Goal: Task Accomplishment & Management: Manage account settings

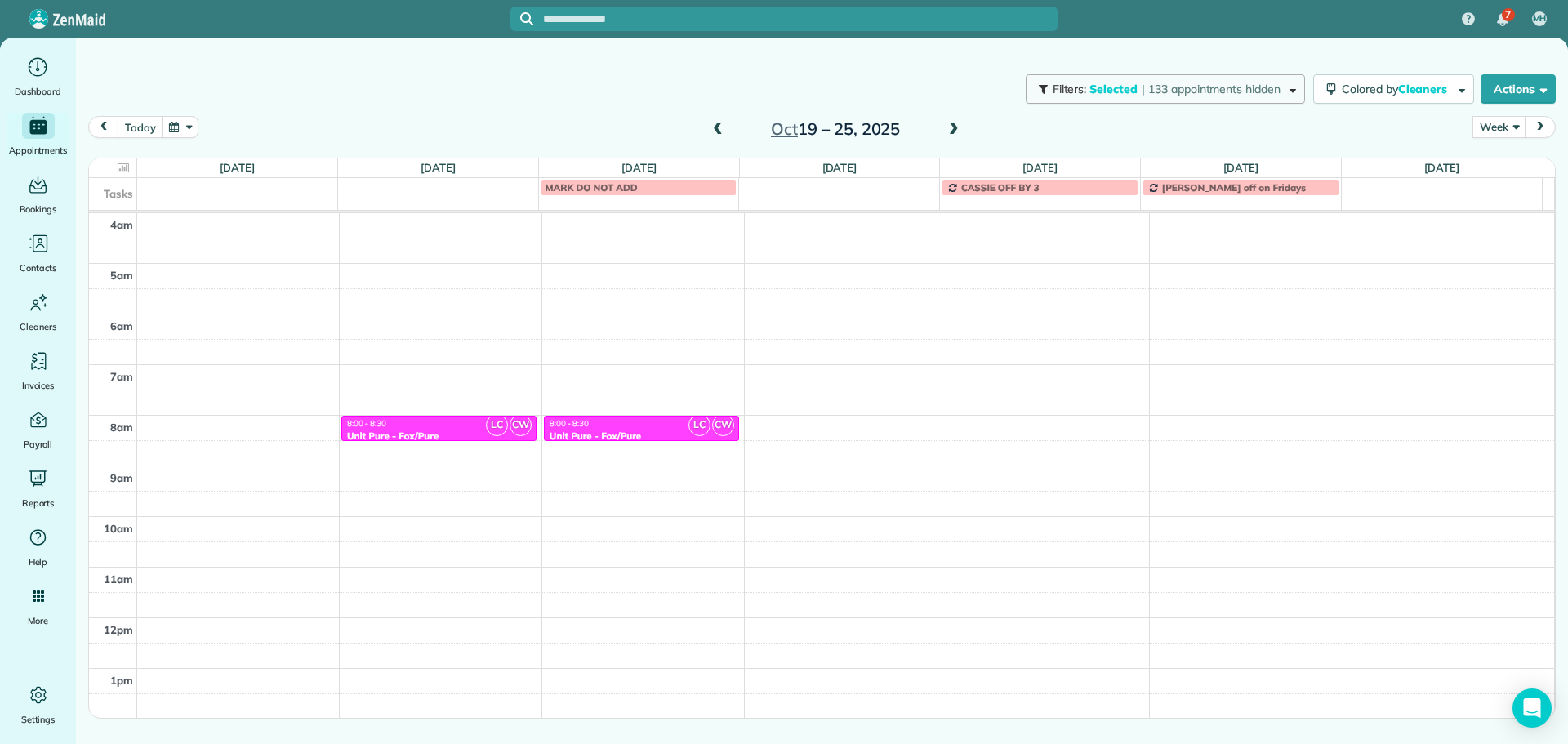
scroll to position [153, 0]
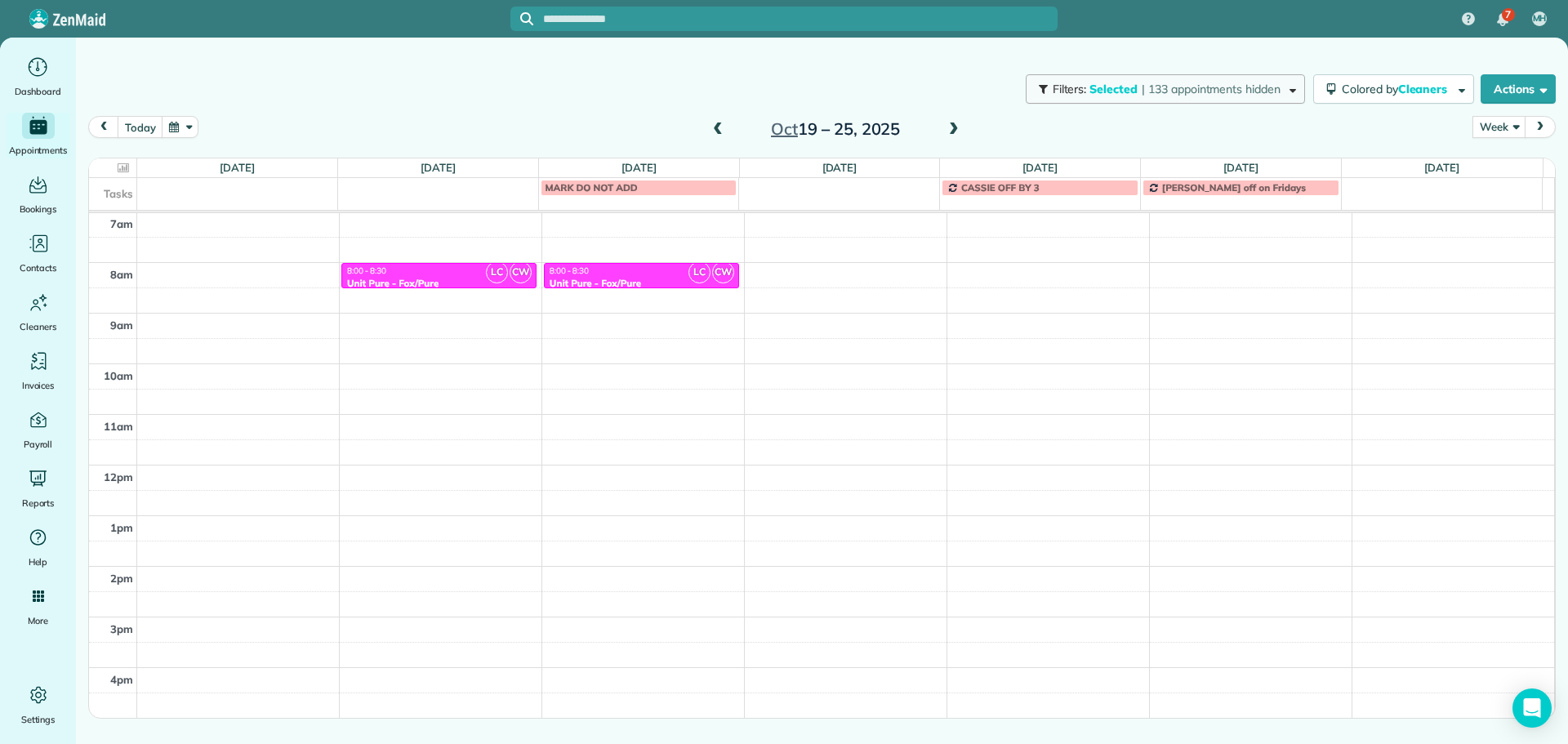
click at [1066, 95] on span "Filters:" at bounding box center [1069, 89] width 34 height 15
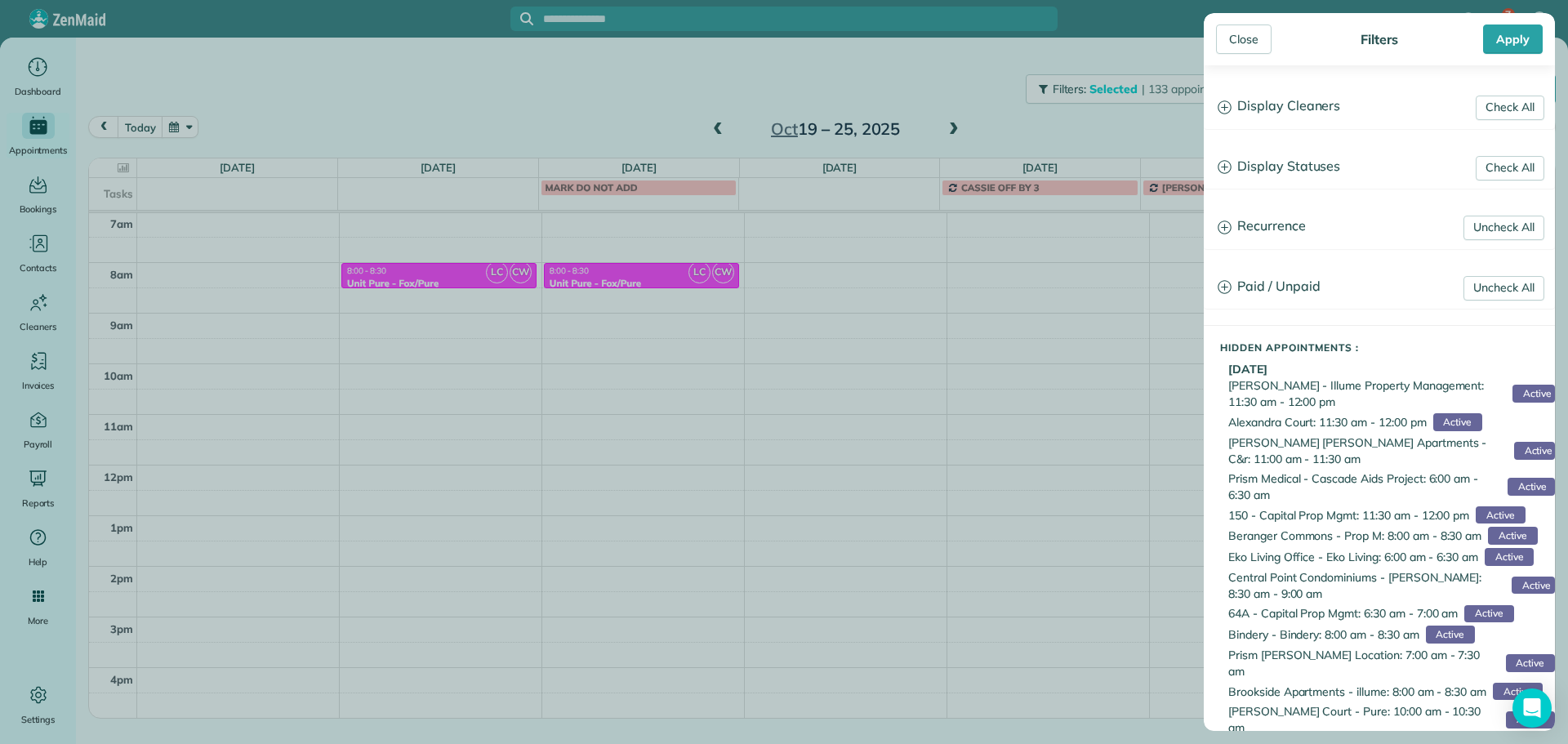
click at [1282, 104] on h3 "Display Cleaners" at bounding box center [1379, 106] width 350 height 42
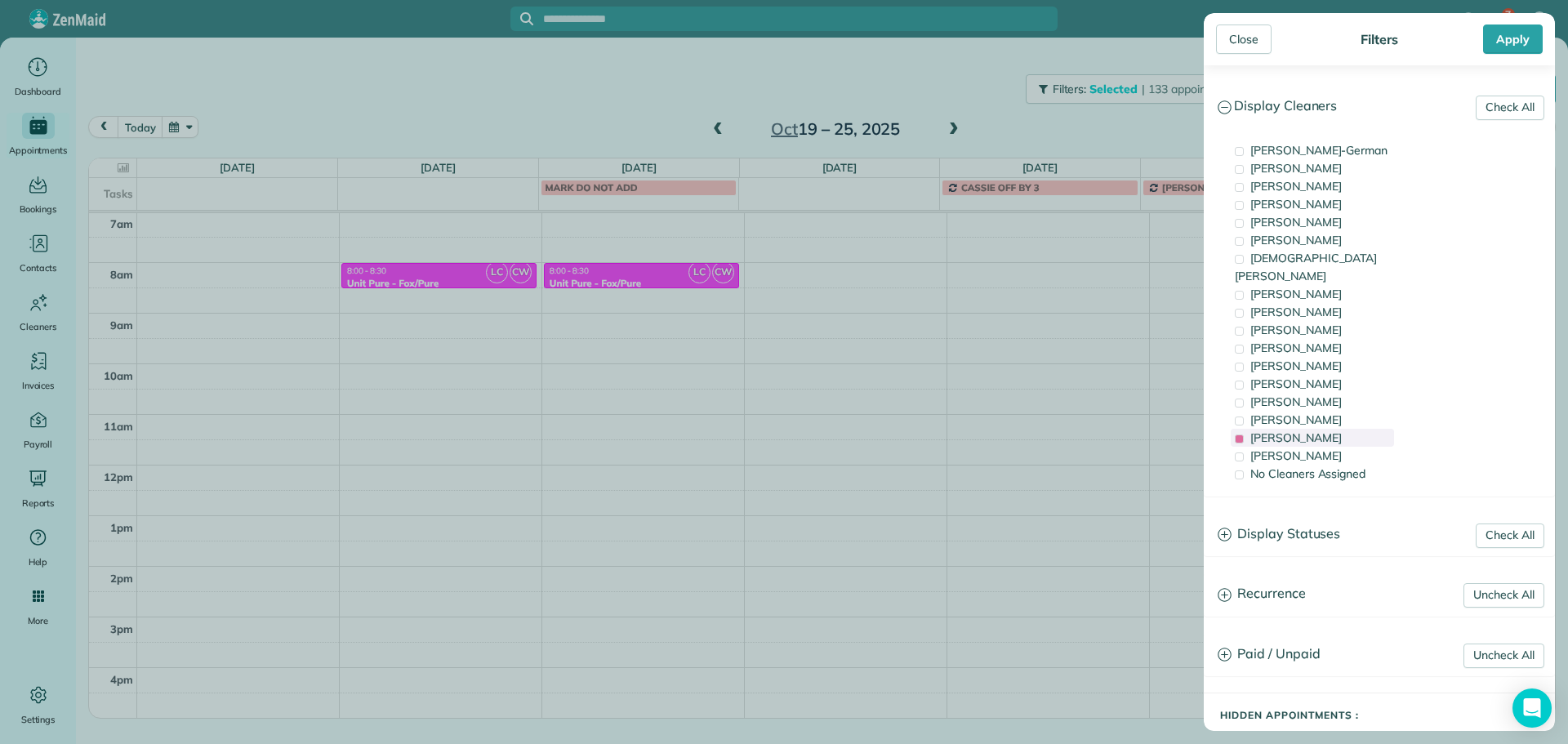
click at [1305, 430] on span "[PERSON_NAME]" at bounding box center [1296, 437] width 92 height 15
click at [1311, 202] on div "[PERSON_NAME]" at bounding box center [1312, 204] width 164 height 18
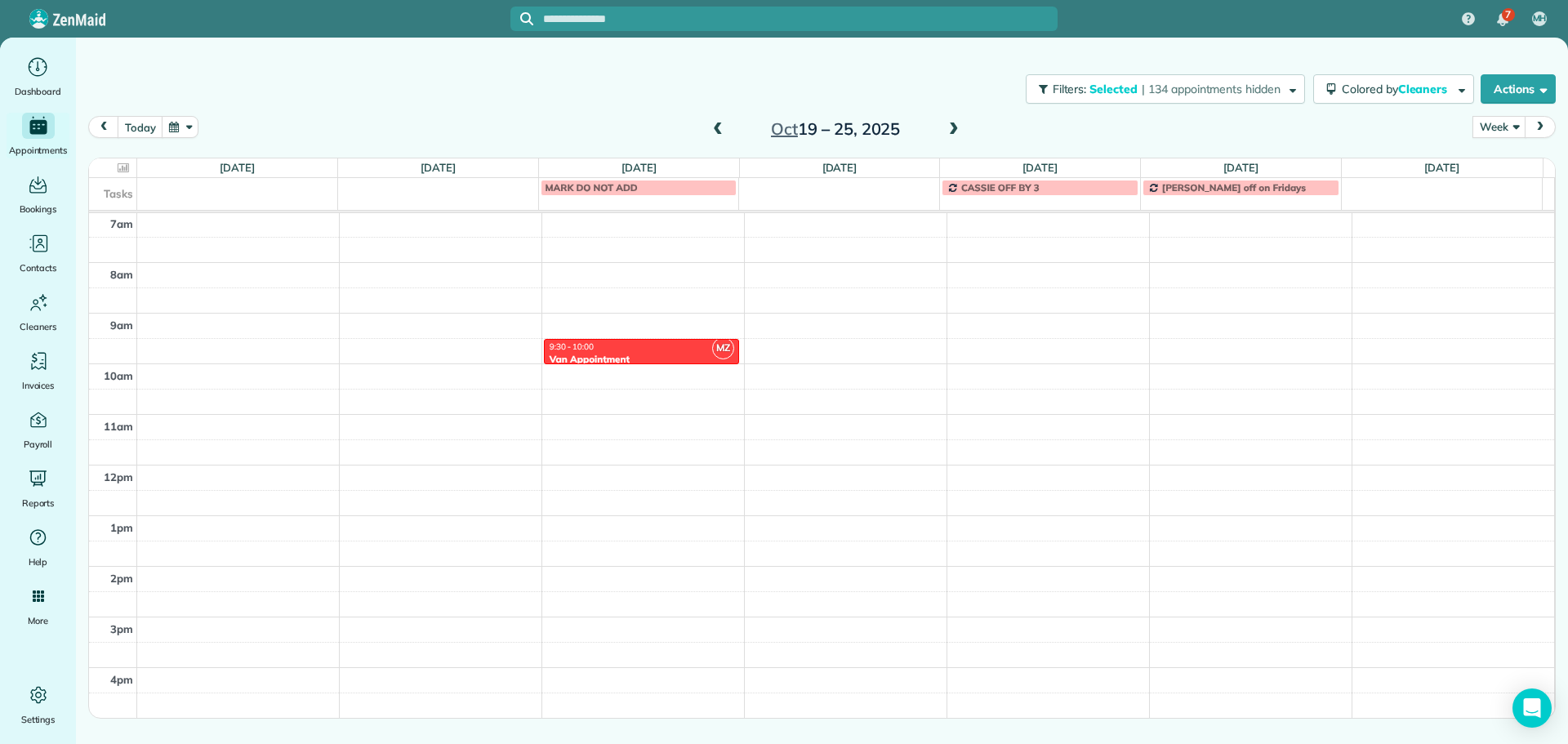
click at [445, 349] on div "Close Filters Apply Check All Display Cleaners [PERSON_NAME]-German [PERSON_NAM…" at bounding box center [784, 372] width 1568 height 744
click at [428, 315] on div "4am 5am 6am 7am 8am 9am 10am 11am 12pm 1pm 2pm 3pm 4pm 5pm MZ 9:30 - 10:00 Van …" at bounding box center [821, 414] width 1465 height 708
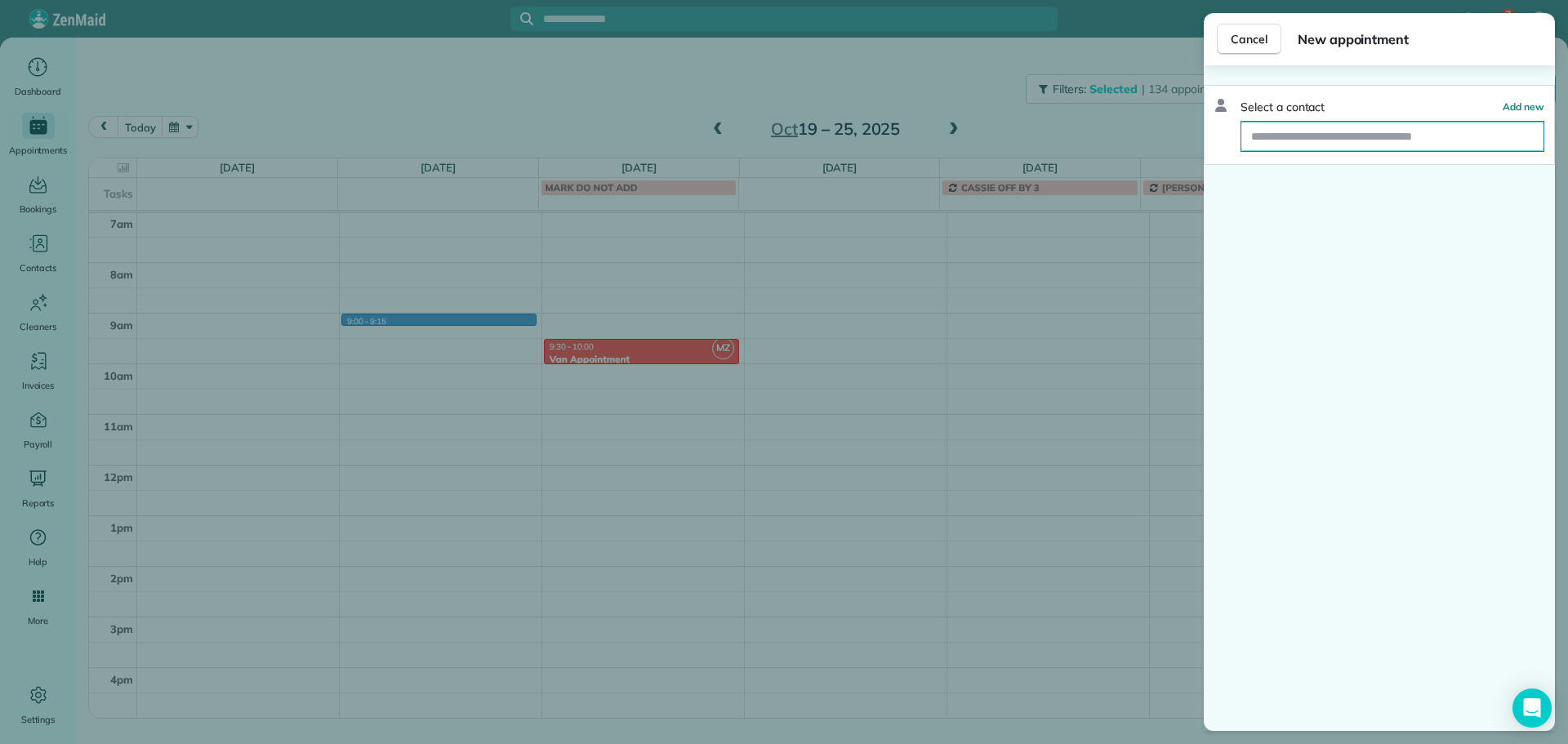
click at [1275, 143] on input "text" at bounding box center [1392, 136] width 302 height 29
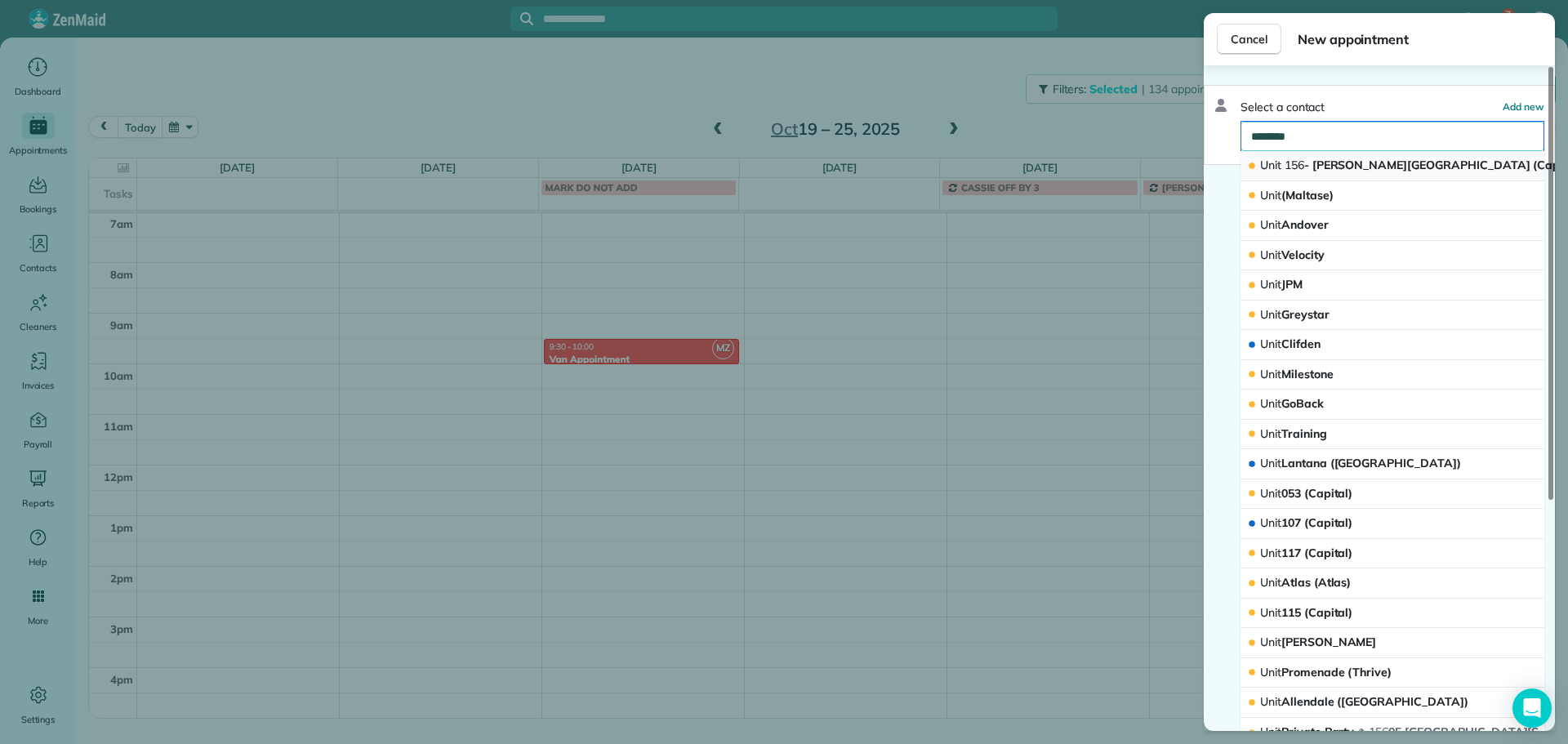
type input "********"
click at [1389, 170] on span "Unit [GEOGRAPHIC_DATA][PERSON_NAME] (Capital)" at bounding box center [1421, 165] width 321 height 15
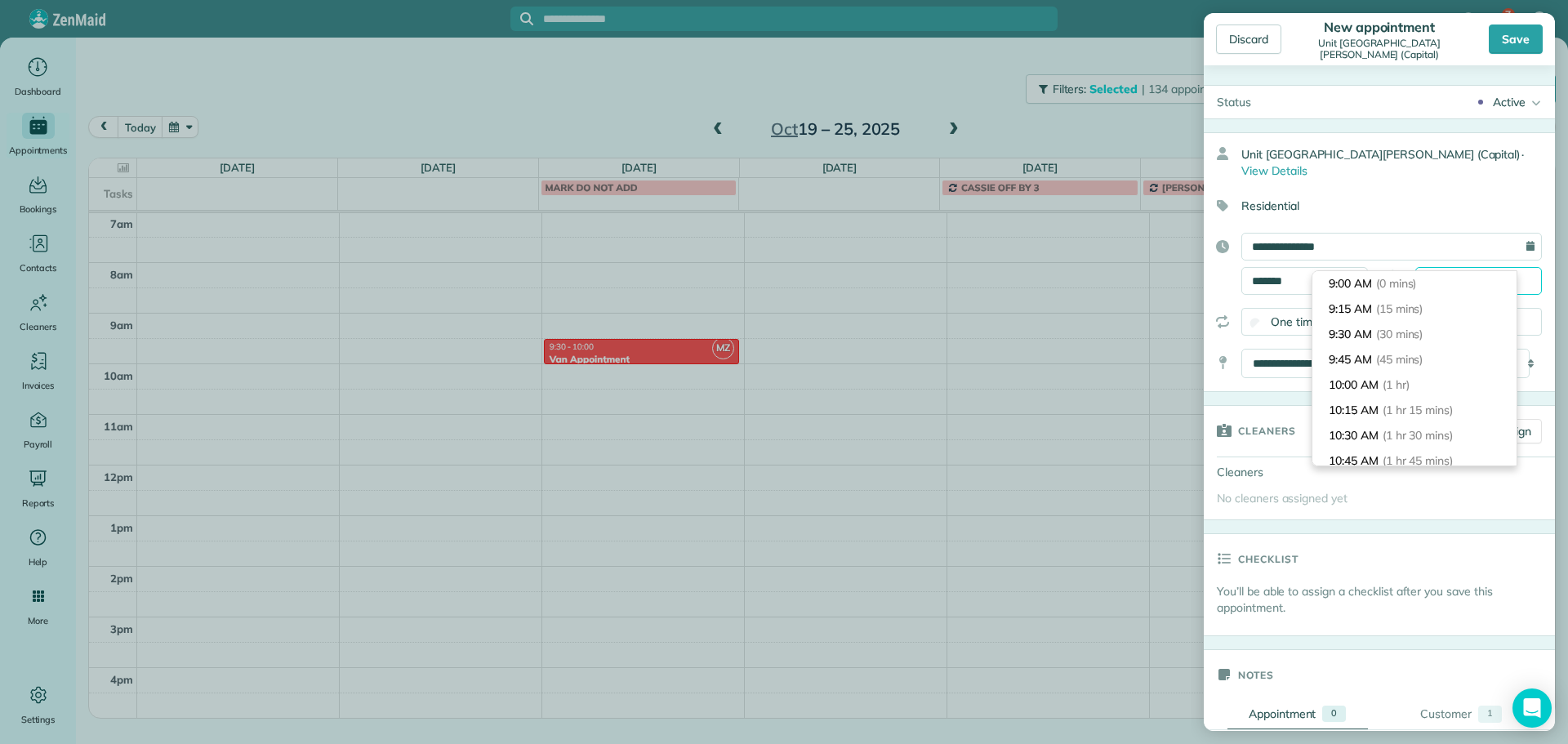
click at [1421, 267] on input "*******" at bounding box center [1478, 280] width 127 height 28
type input "*******"
click at [1412, 338] on span "(30 mins)" at bounding box center [1402, 333] width 51 height 15
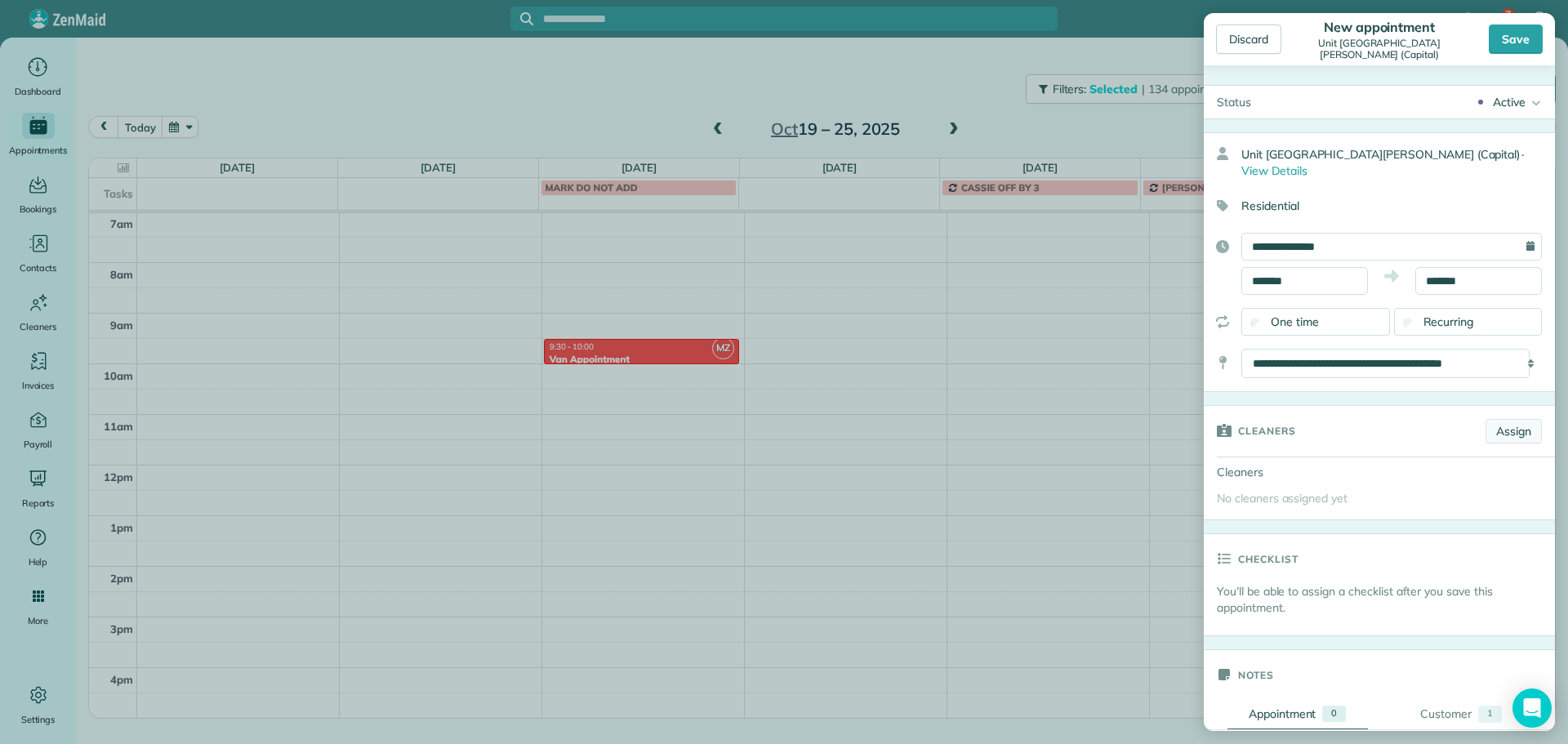
click at [1503, 419] on link "Assign" at bounding box center [1513, 430] width 56 height 24
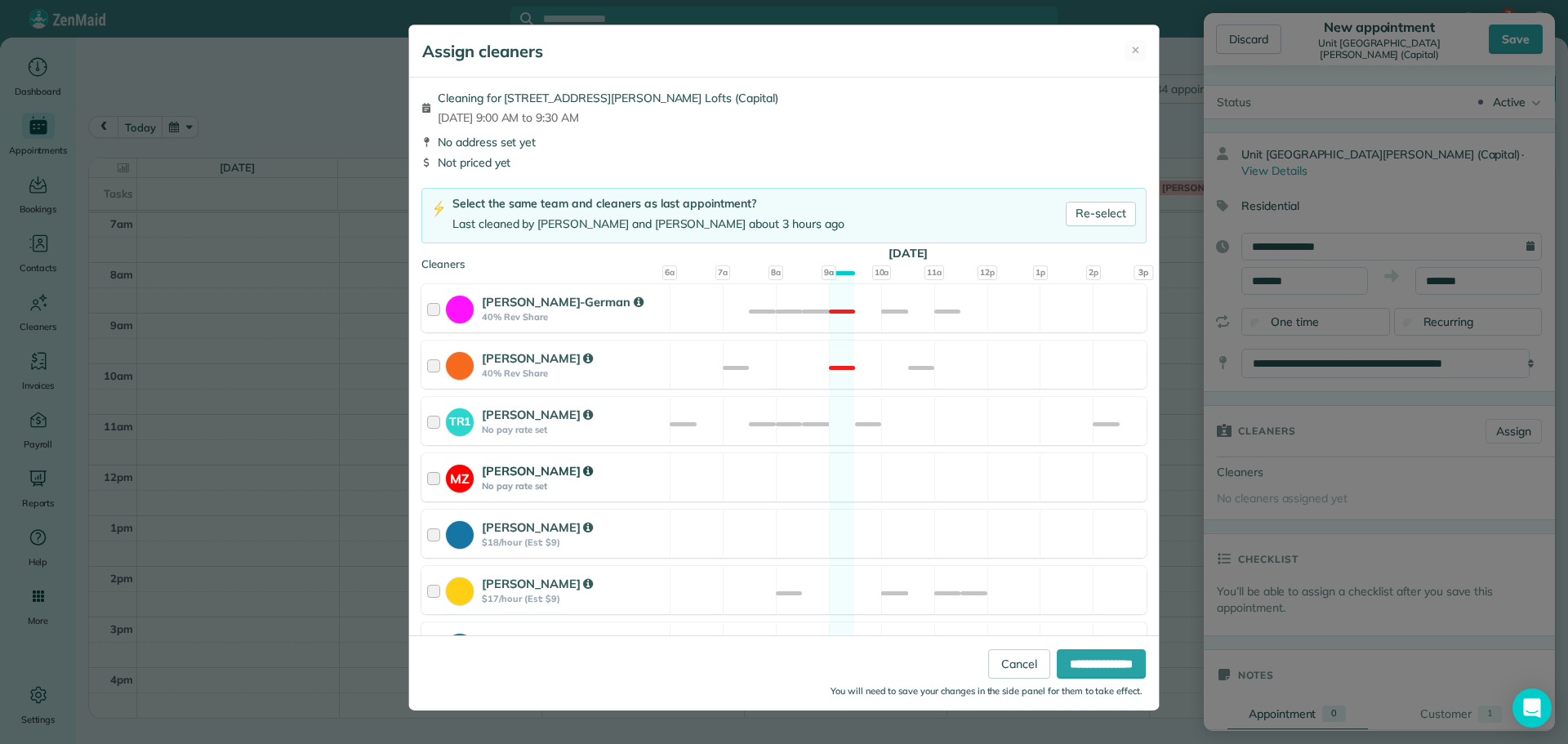
click at [750, 467] on div "MZ [PERSON_NAME] No pay rate set Available" at bounding box center [784, 476] width 725 height 48
click at [1066, 654] on input "**********" at bounding box center [1101, 664] width 89 height 29
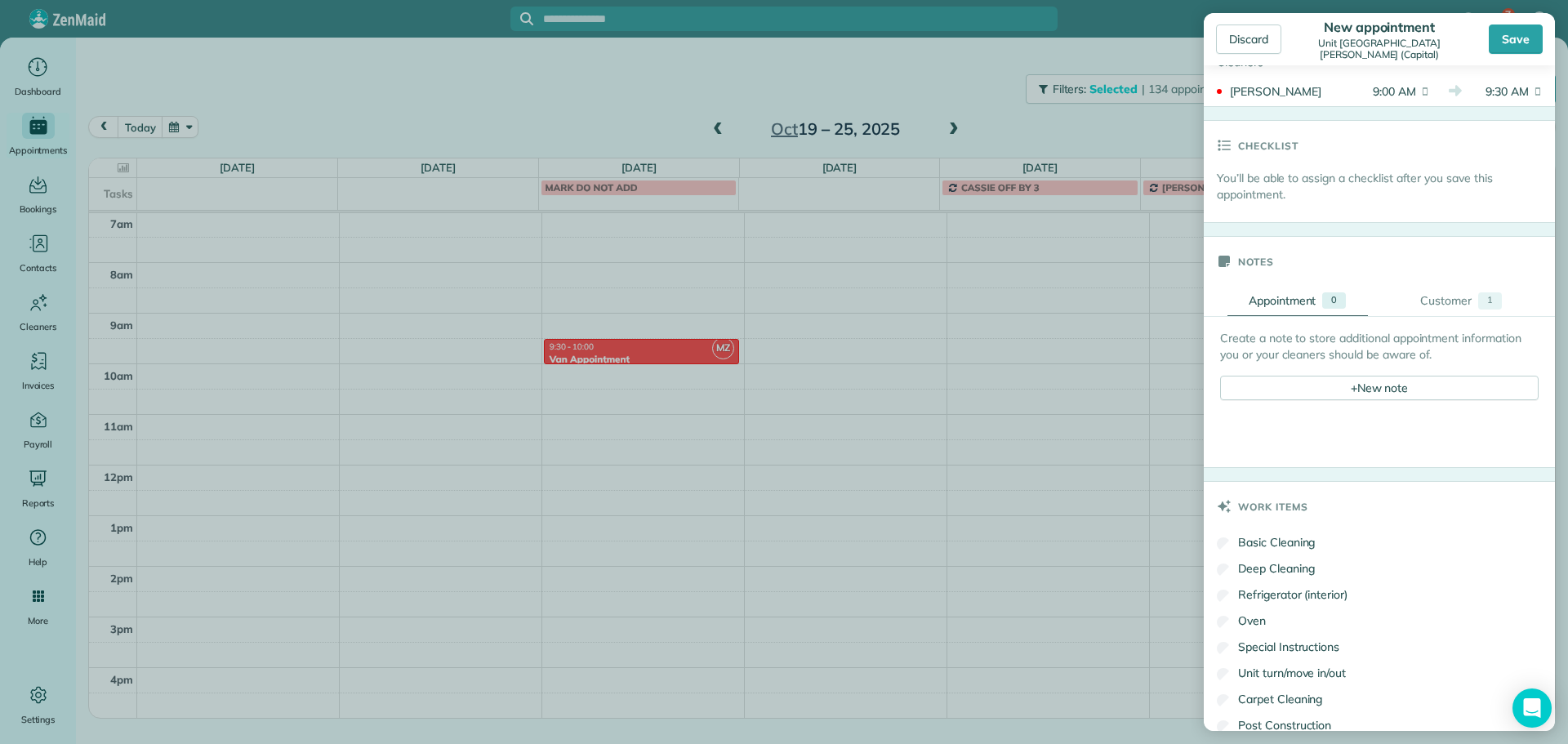
scroll to position [490, 0]
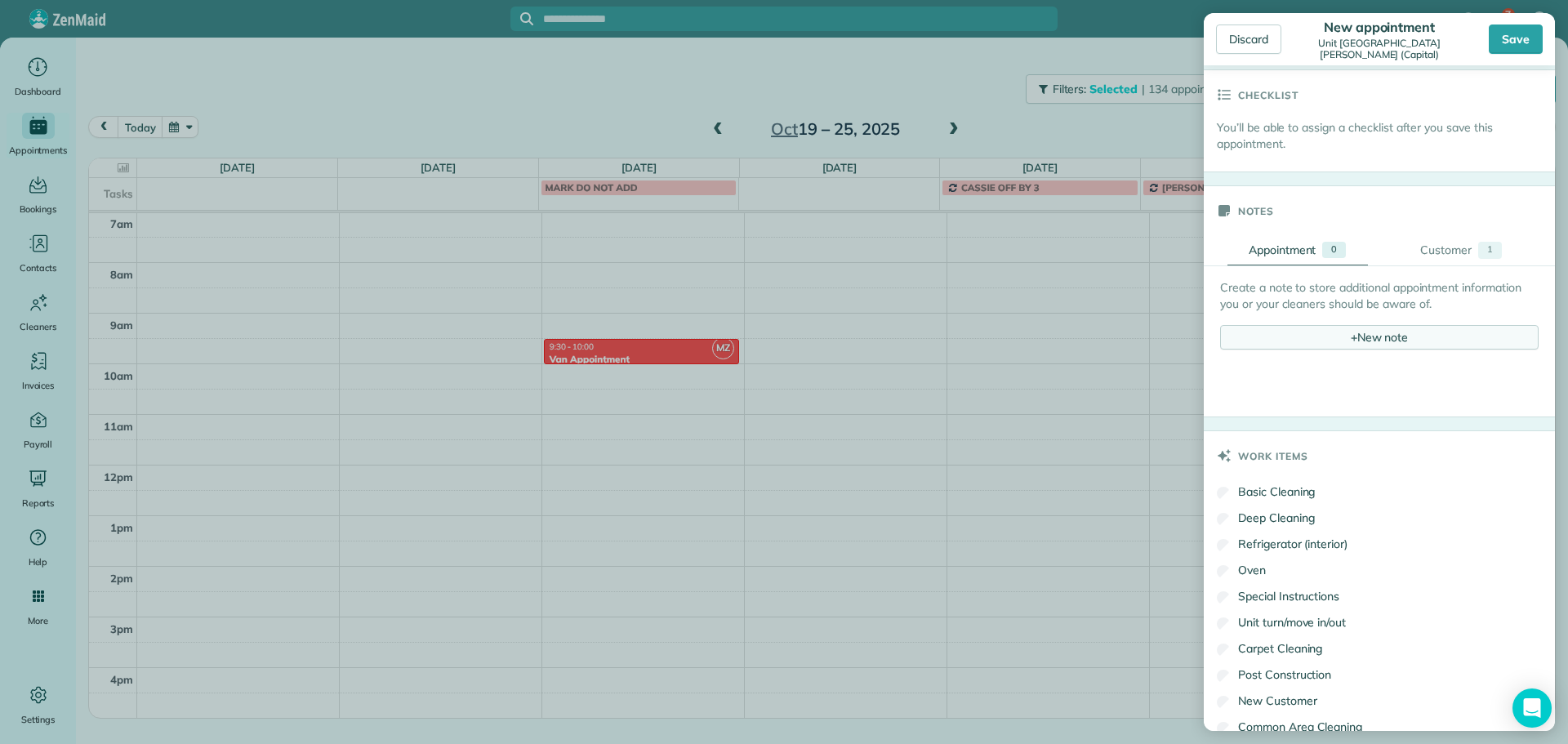
click at [1368, 325] on div "+ New note" at bounding box center [1379, 337] width 318 height 24
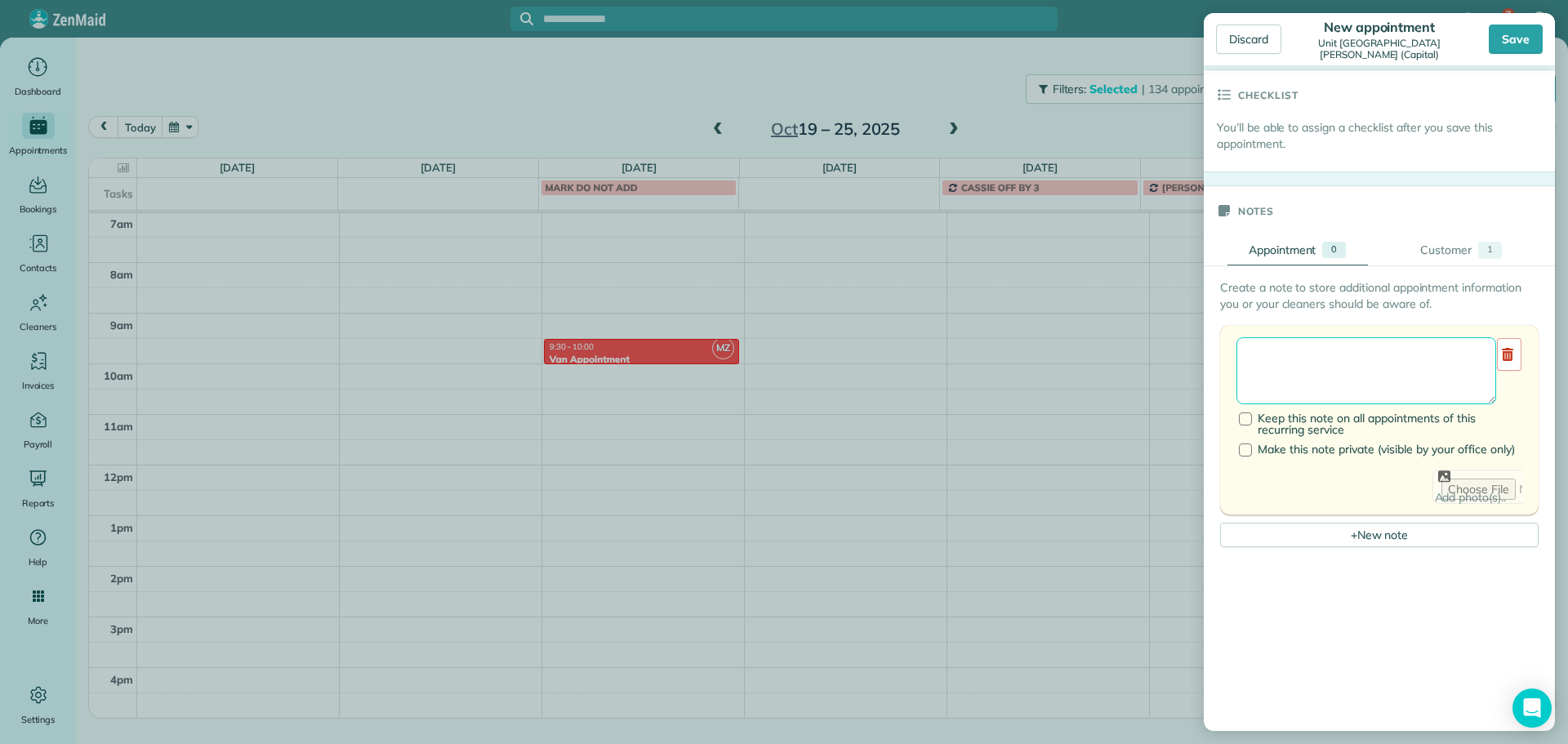
click at [1371, 337] on textarea at bounding box center [1365, 370] width 260 height 67
paste textarea "**********"
paste textarea "********"
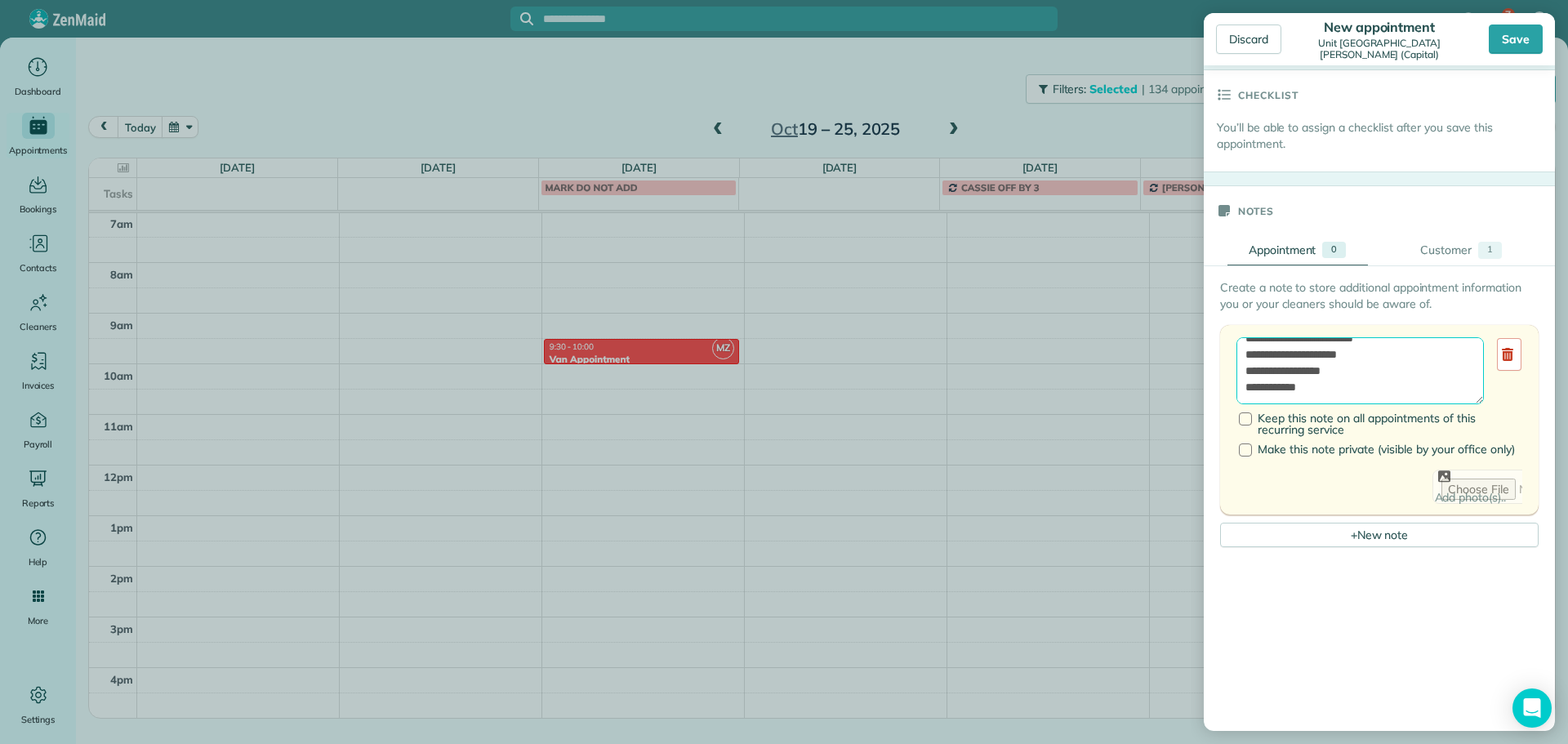
paste textarea "**********"
click at [1384, 340] on textarea "**********" at bounding box center [1360, 370] width 247 height 67
type textarea "**********"
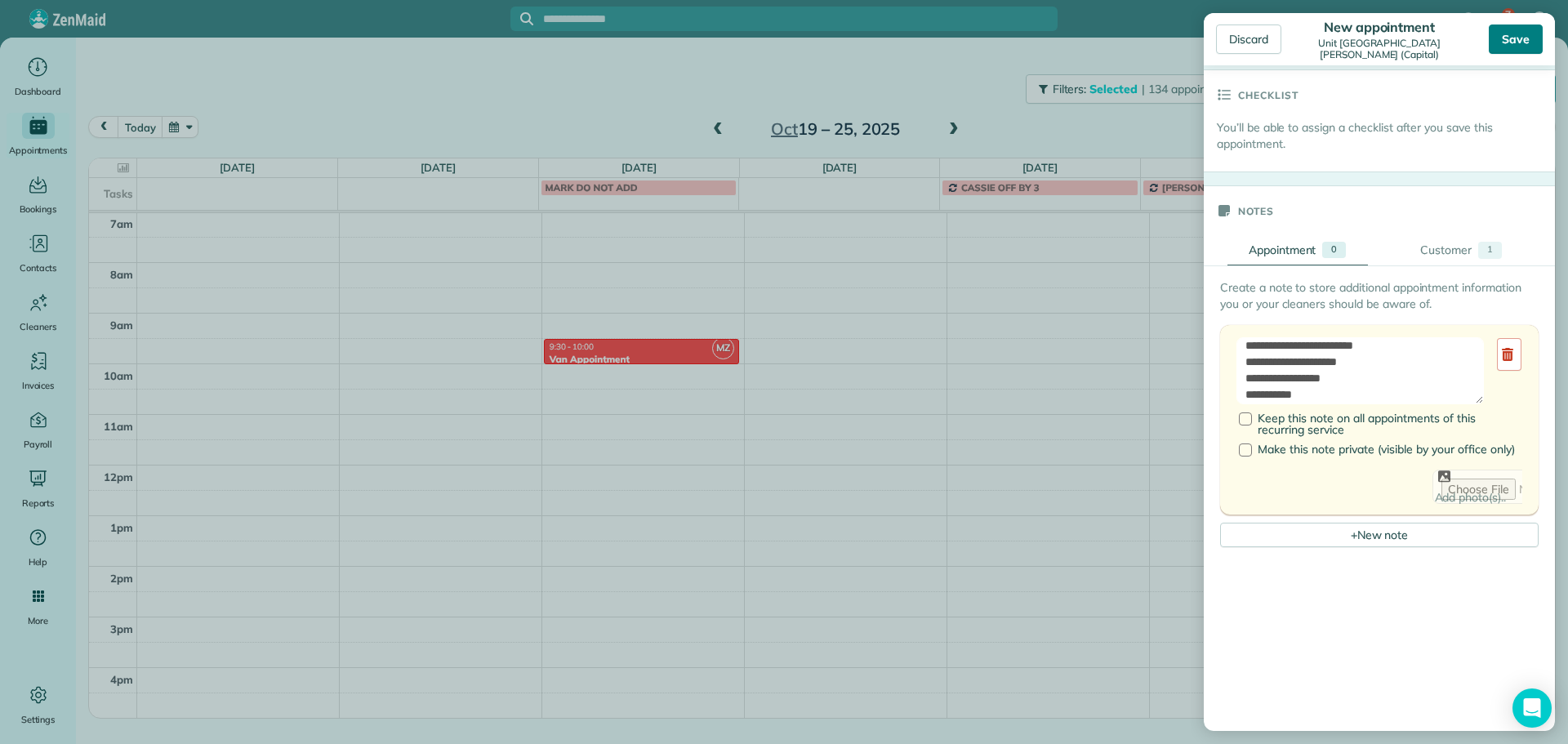
click at [1513, 33] on div "Save" at bounding box center [1514, 39] width 54 height 29
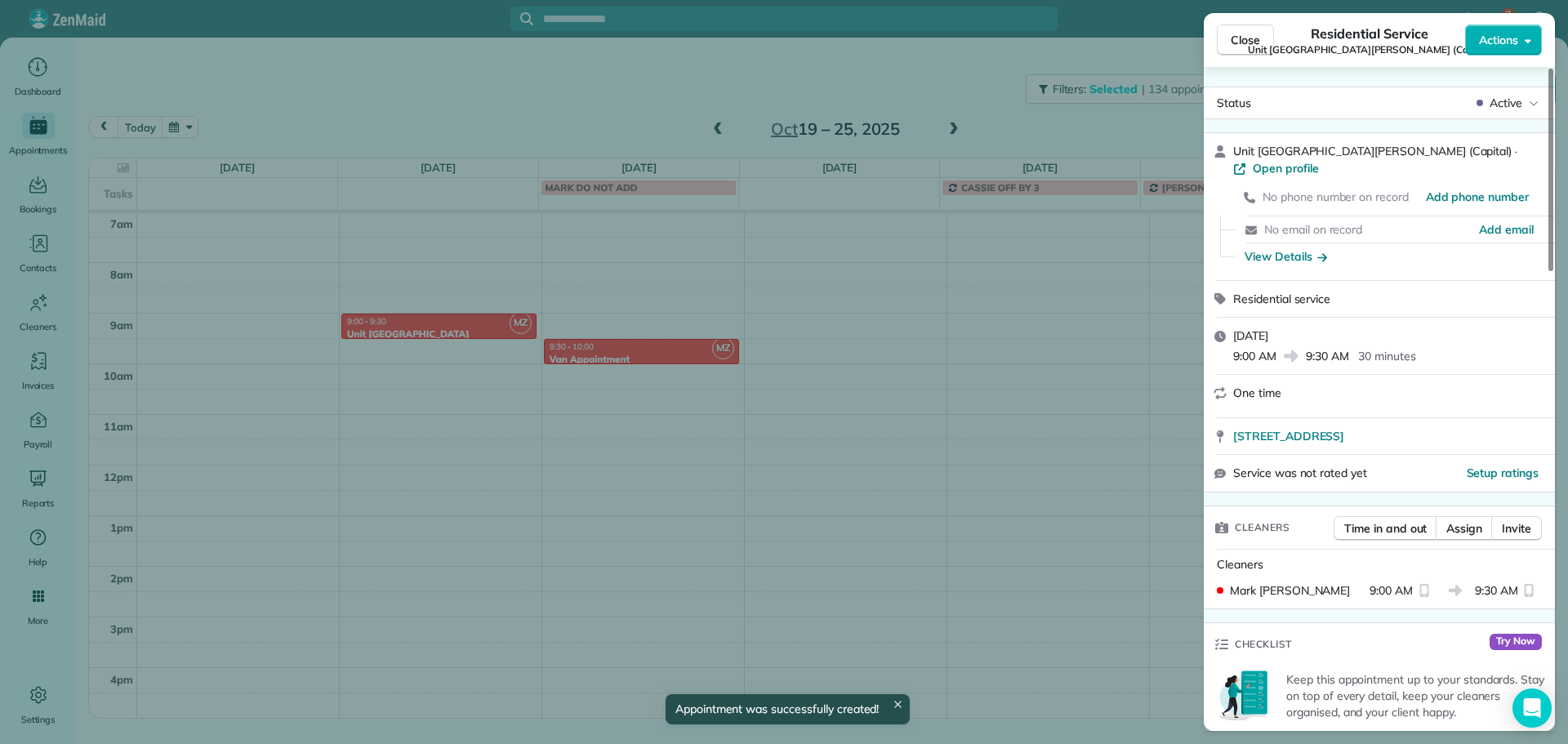
click at [499, 67] on div "Close Residential Service Unit [STREET_ADDRESS][GEOGRAPHIC_DATA][PERSON_NAME] (…" at bounding box center [784, 372] width 1568 height 744
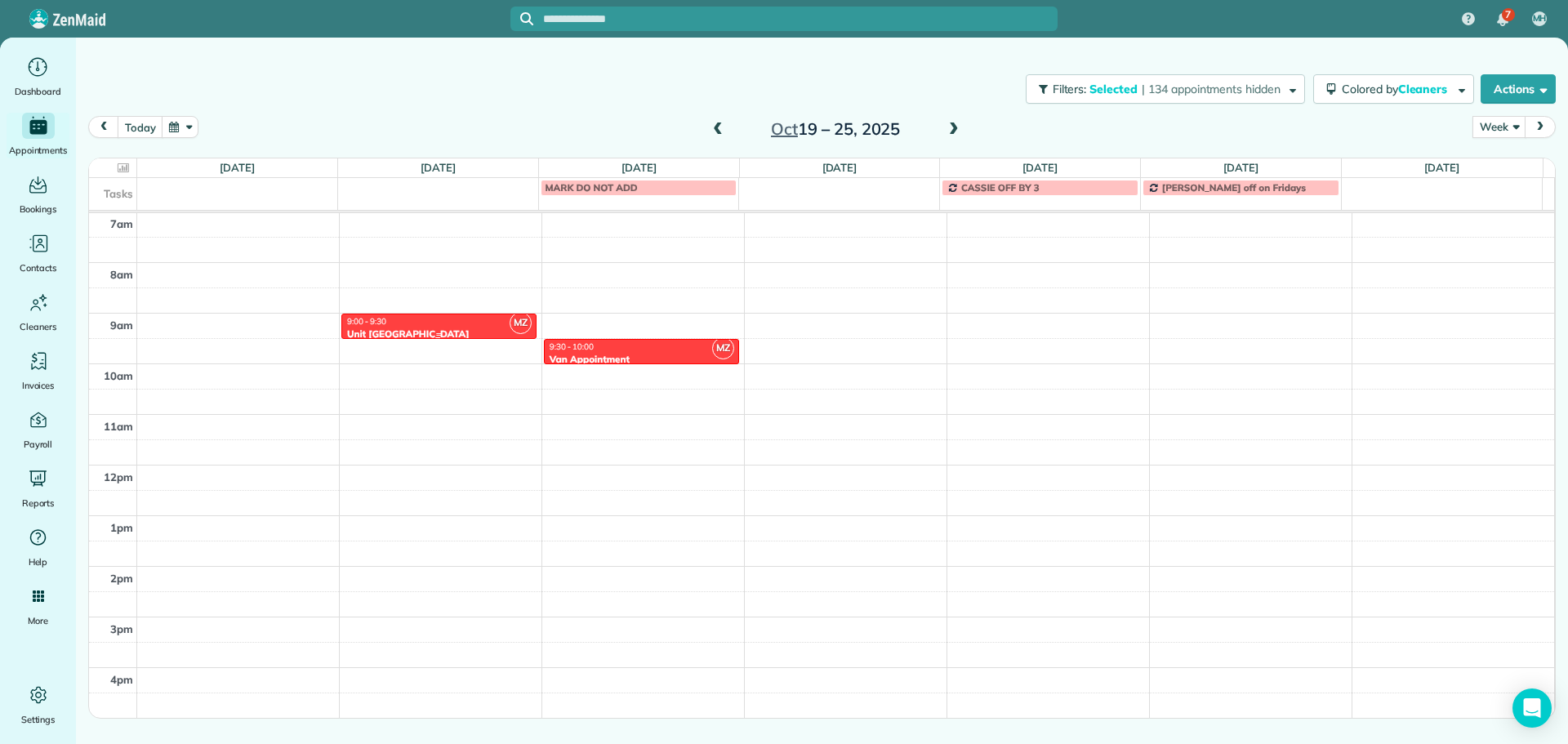
click at [448, 326] on div "9:00 - 9:30" at bounding box center [438, 320] width 185 height 11
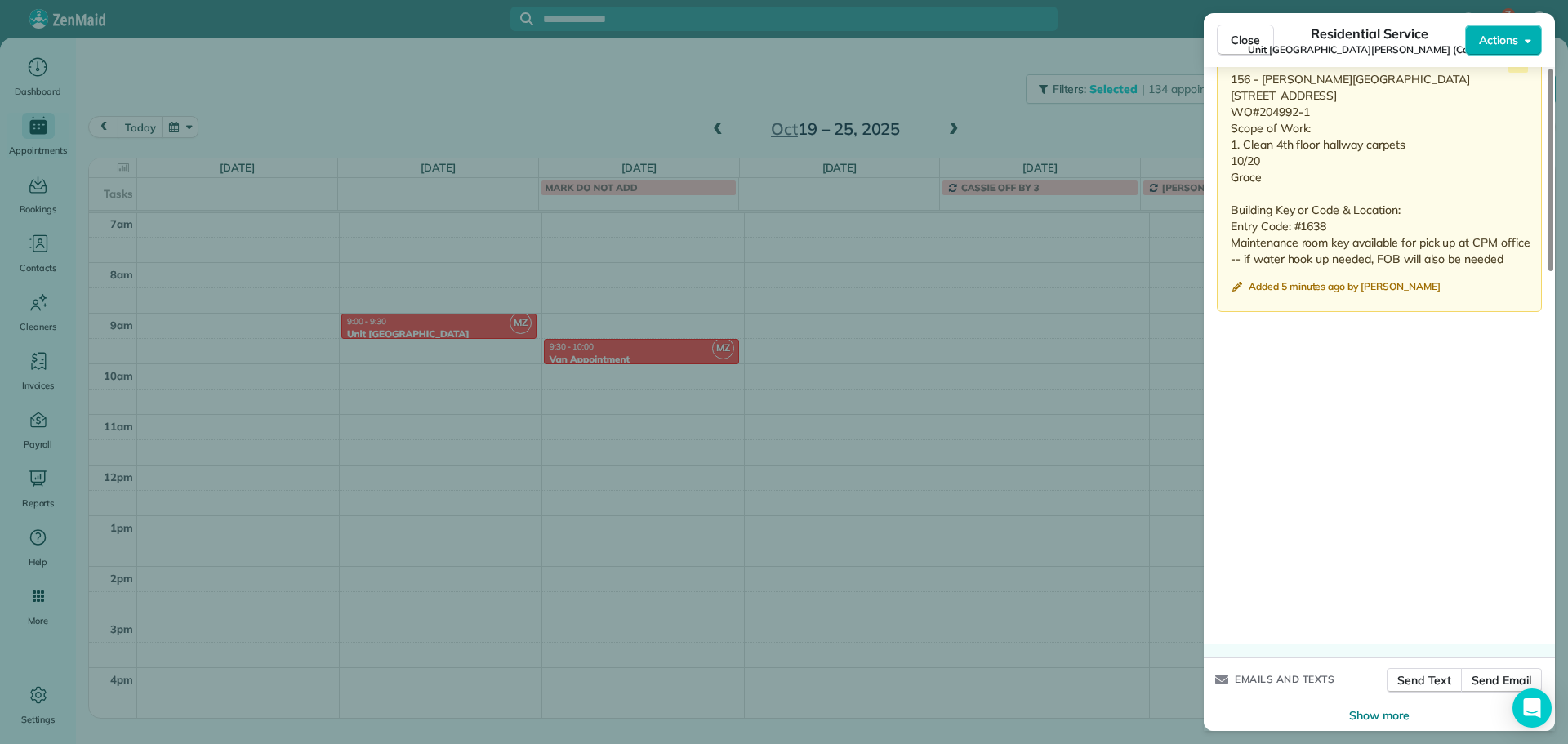
scroll to position [1173, 0]
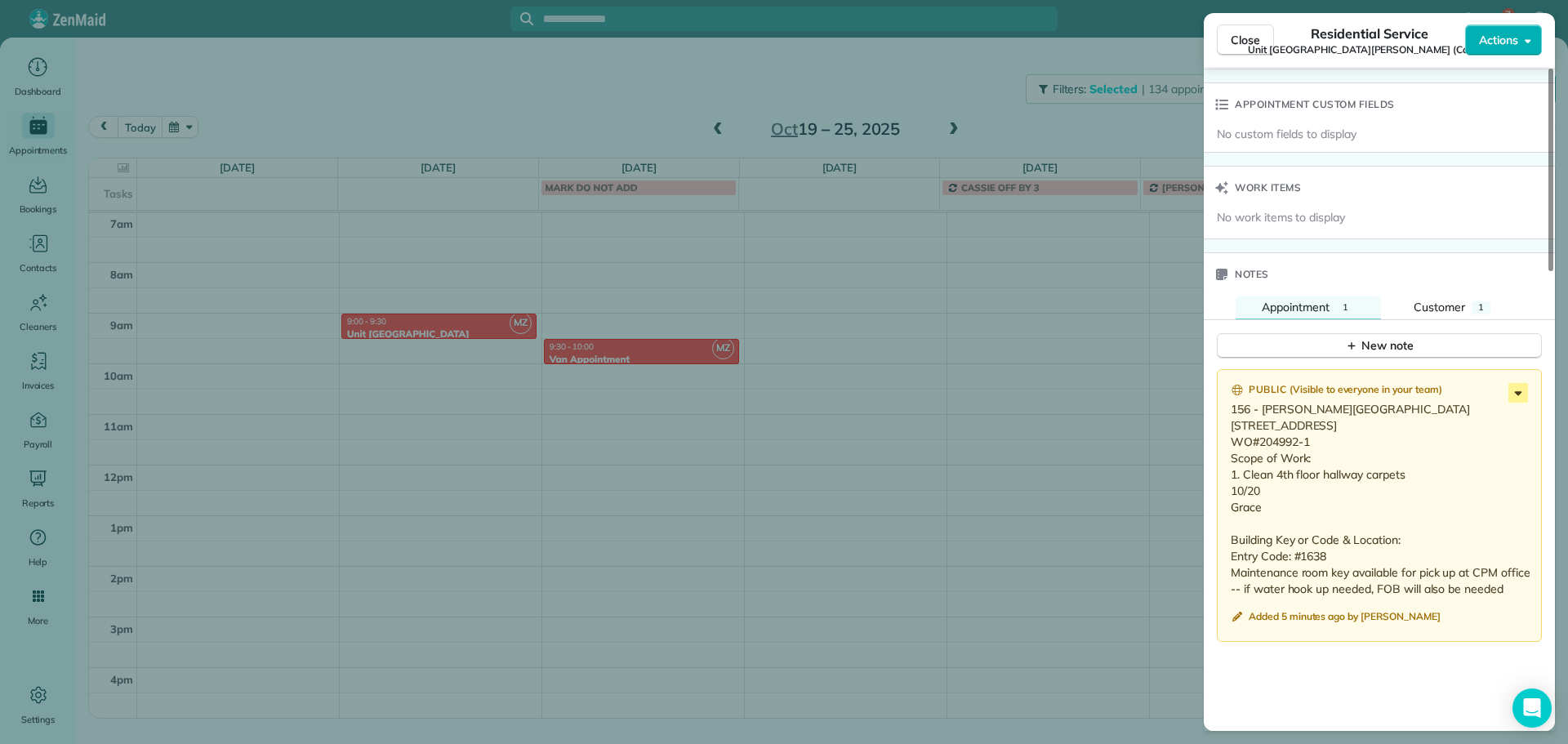
click at [1518, 383] on icon at bounding box center [1518, 392] width 19 height 19
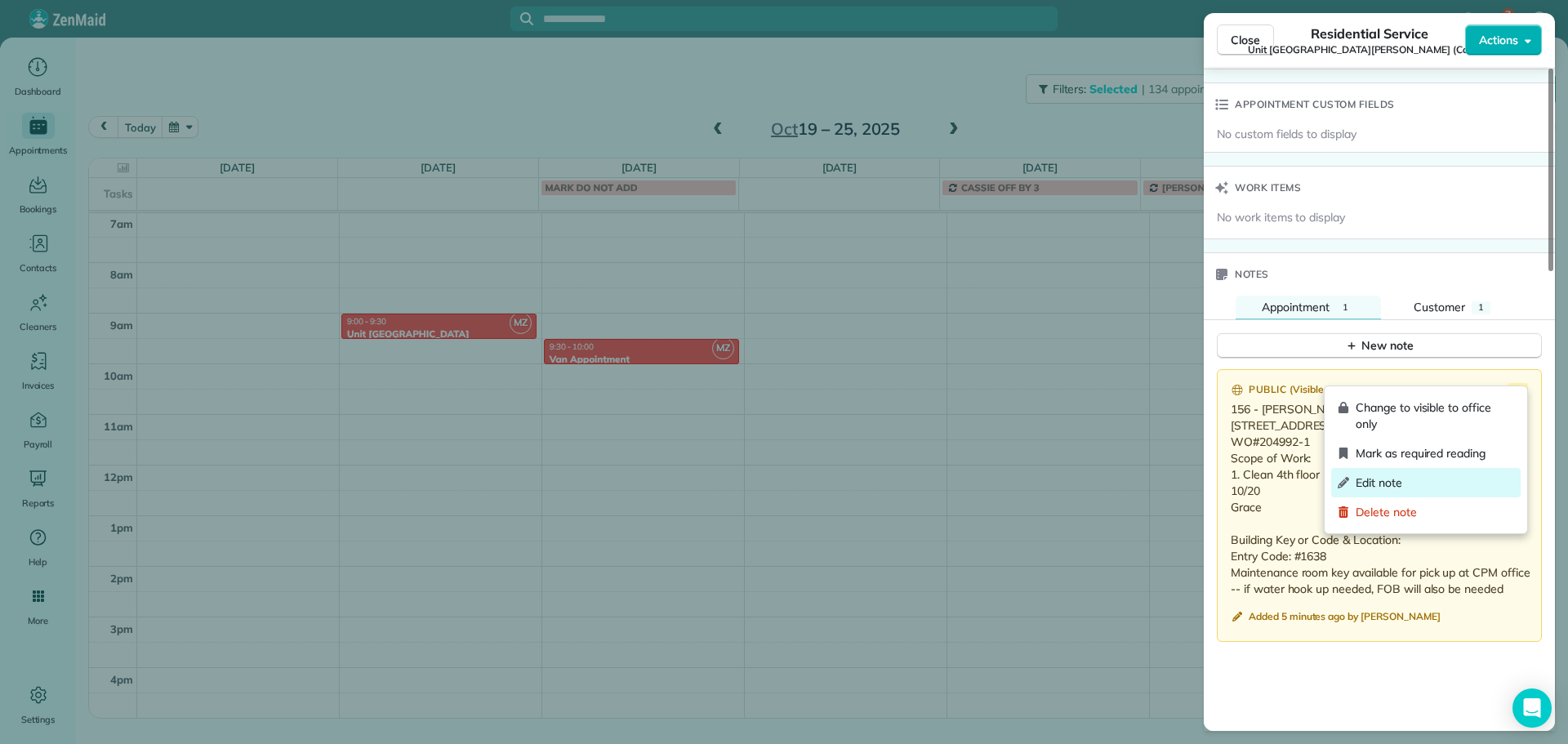
click at [1448, 471] on div "Edit note" at bounding box center [1426, 482] width 190 height 29
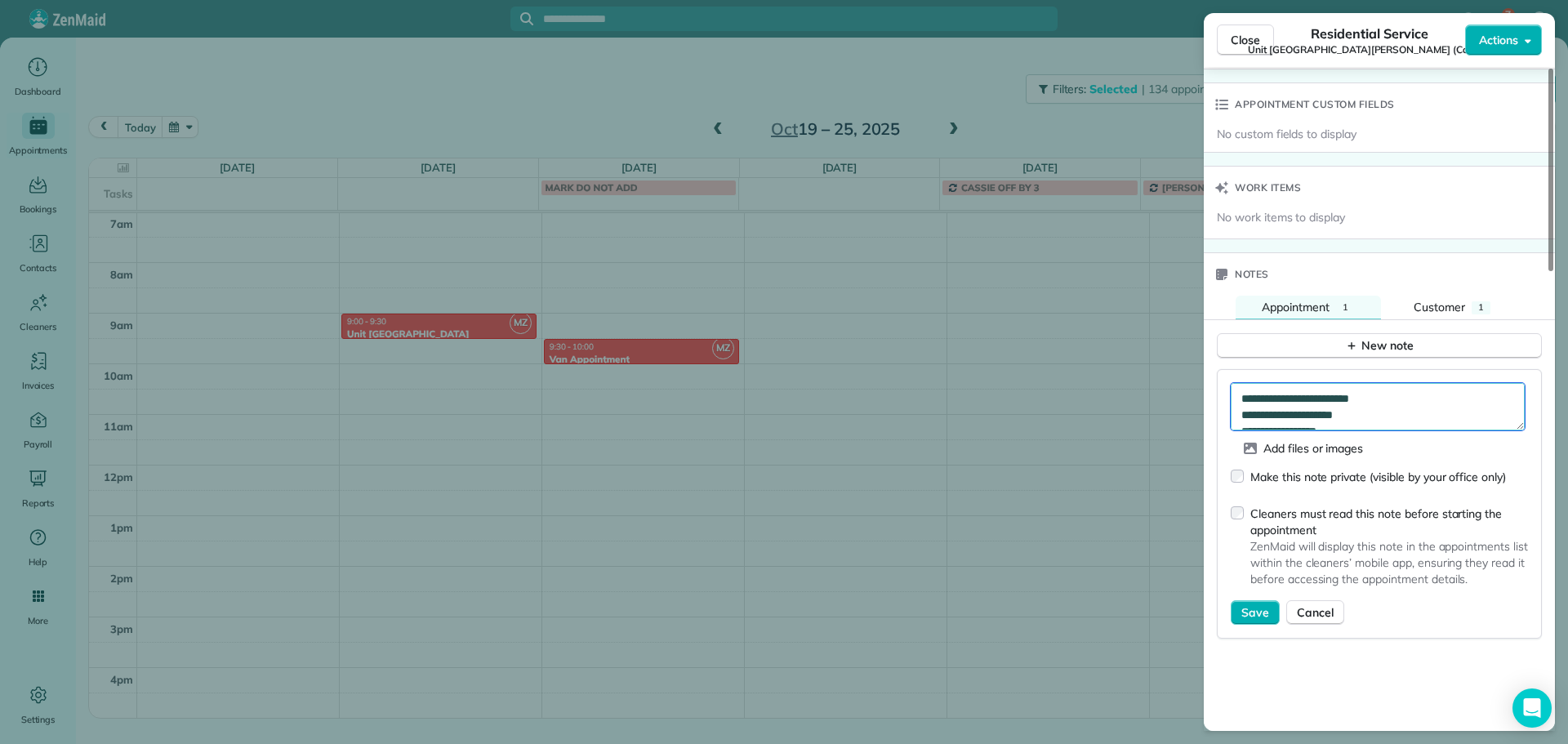
click at [1407, 383] on textarea "**********" at bounding box center [1377, 406] width 294 height 48
paste textarea "**********"
type textarea "**********"
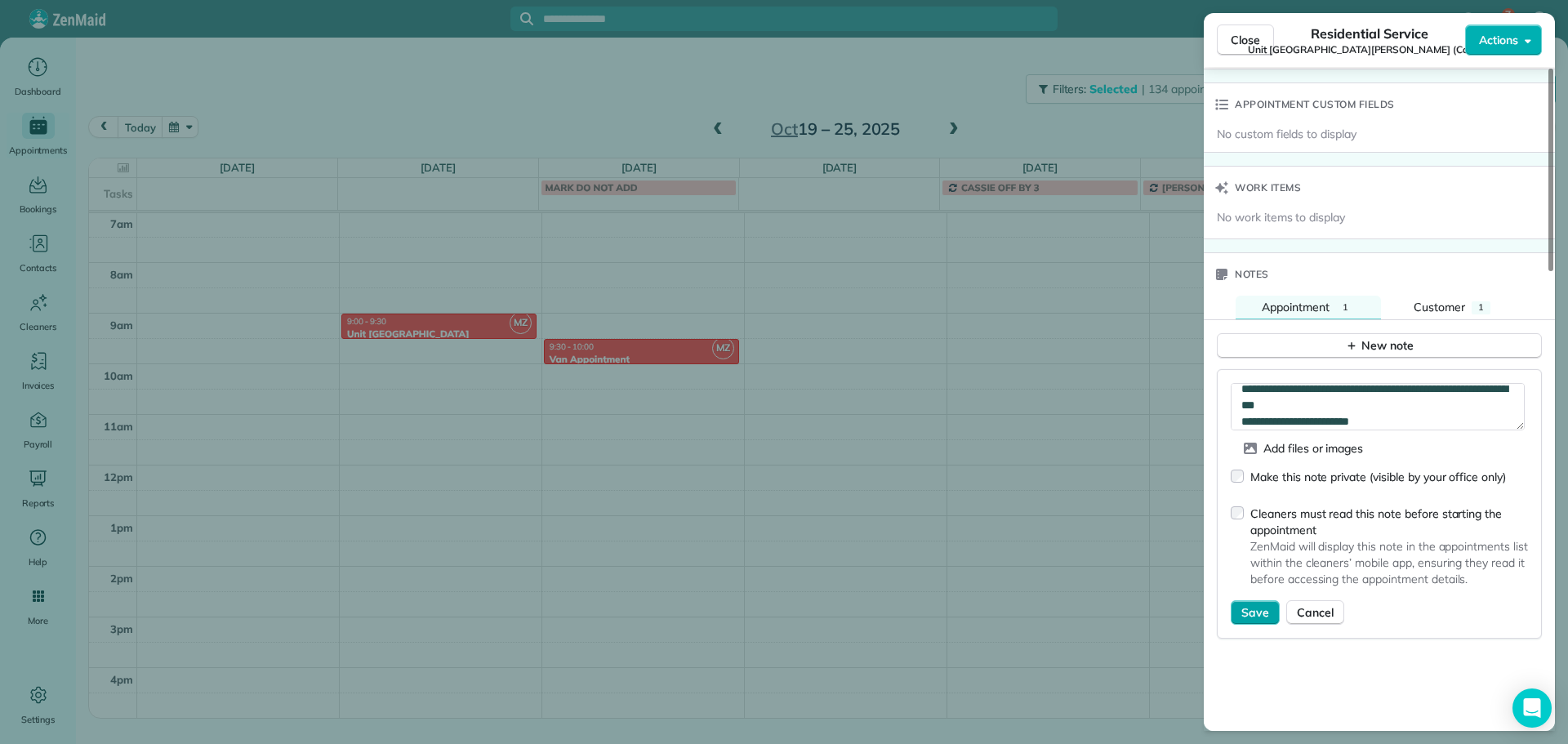
click at [1255, 600] on button "Save" at bounding box center [1254, 612] width 49 height 24
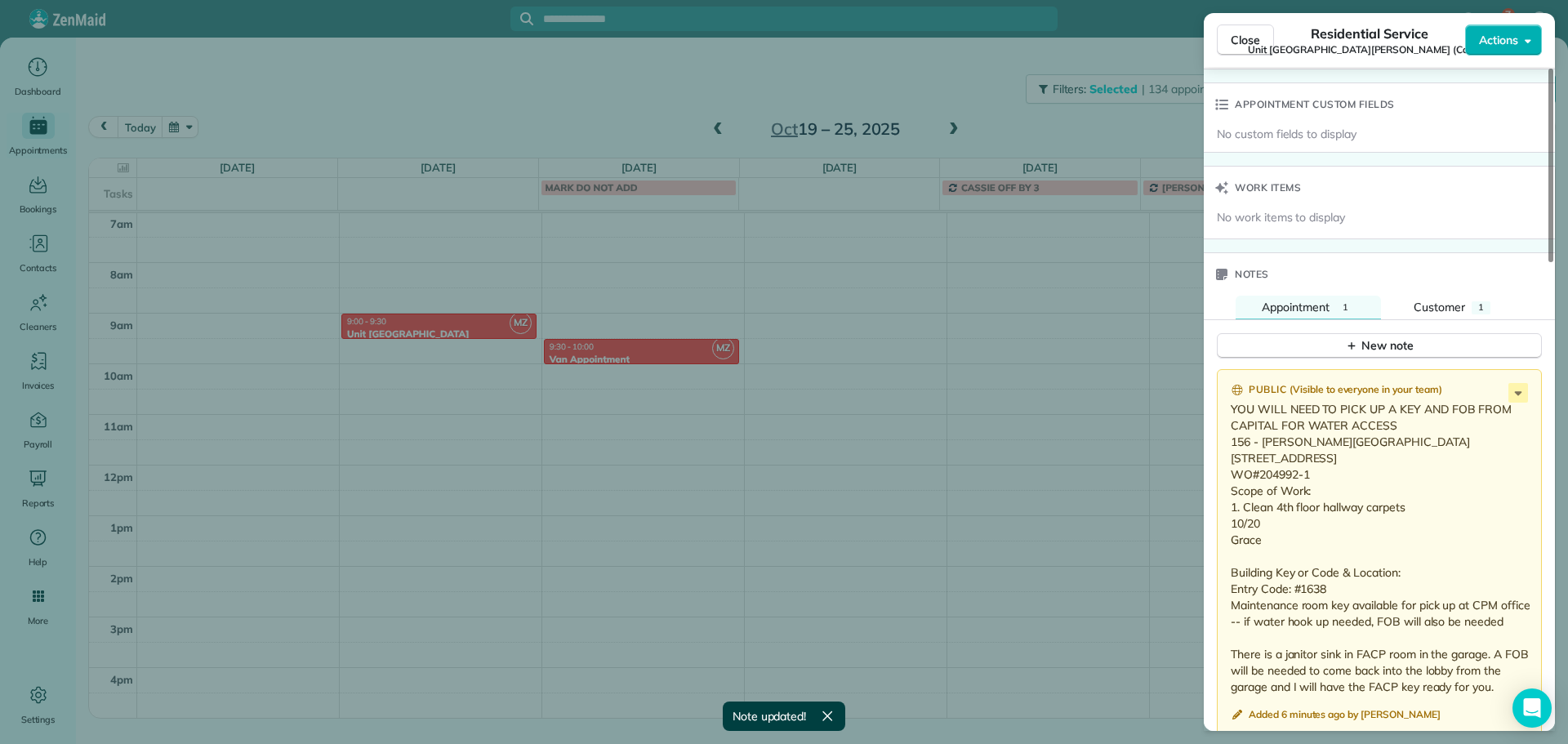
click at [417, 85] on div "Close Residential Service Unit [STREET_ADDRESS][GEOGRAPHIC_DATA][PERSON_NAME] (…" at bounding box center [784, 372] width 1568 height 744
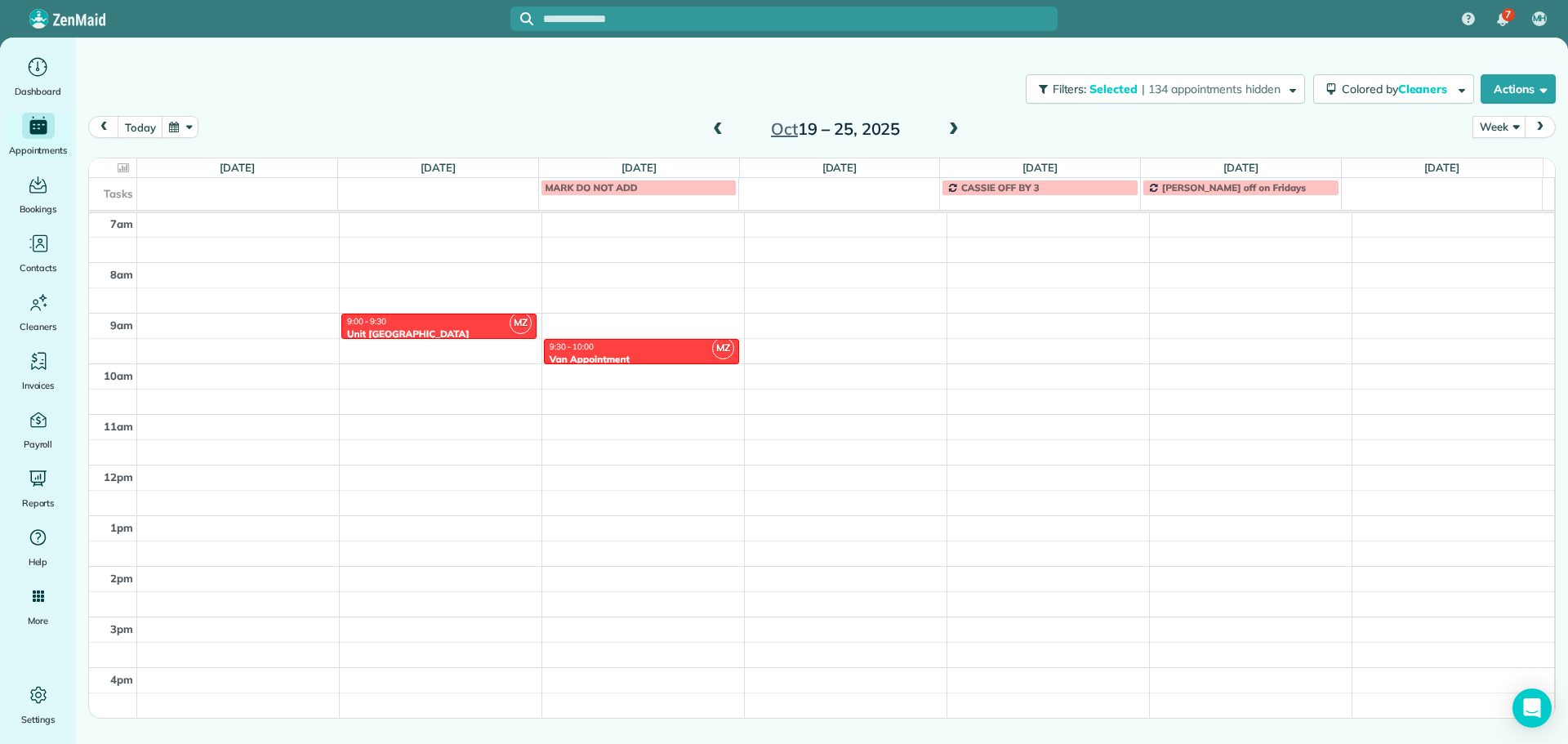
click at [719, 126] on span at bounding box center [718, 130] width 18 height 15
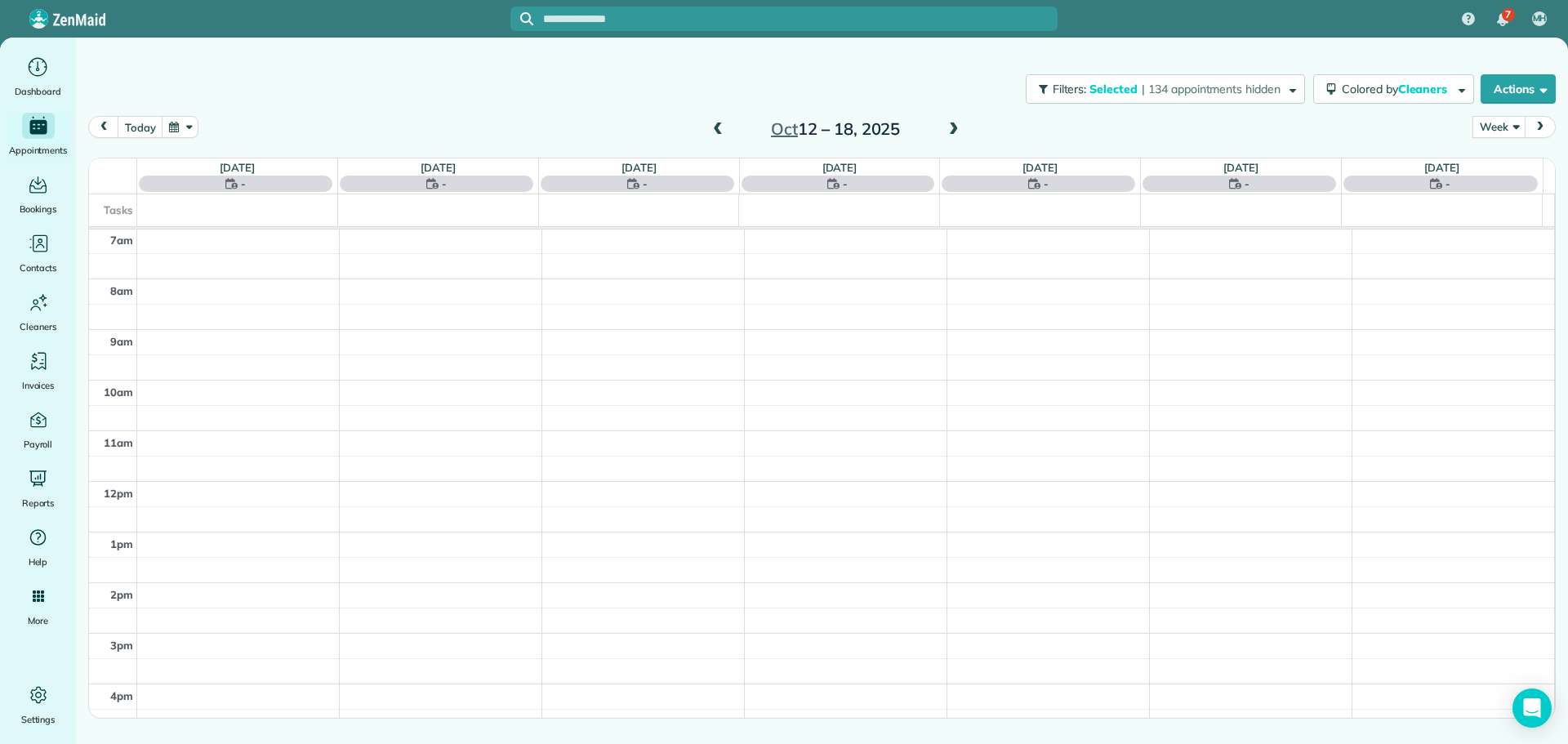
click at [719, 126] on span at bounding box center [718, 130] width 18 height 15
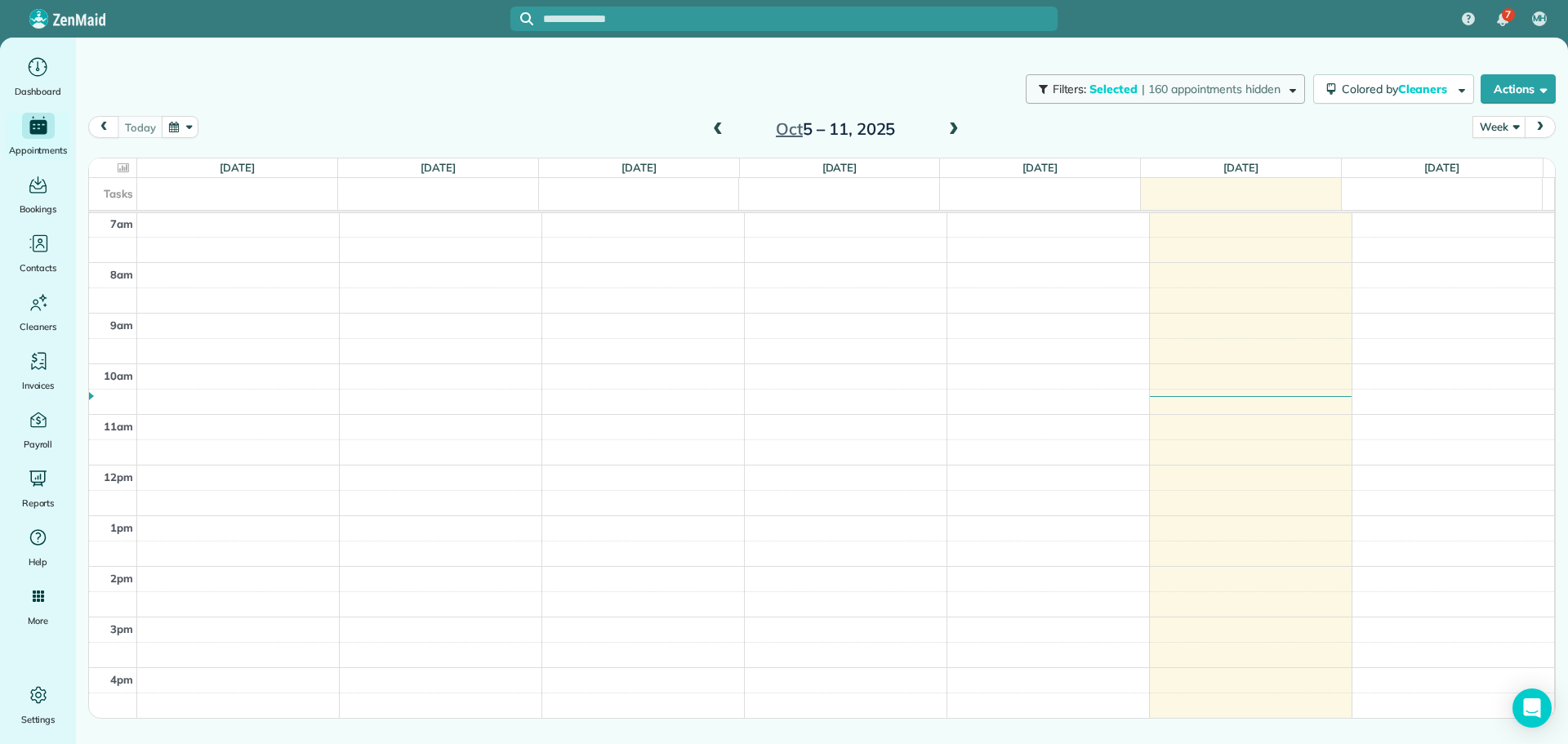
click at [1235, 97] on button "Filters: Selected | 160 appointments hidden" at bounding box center [1165, 89] width 280 height 29
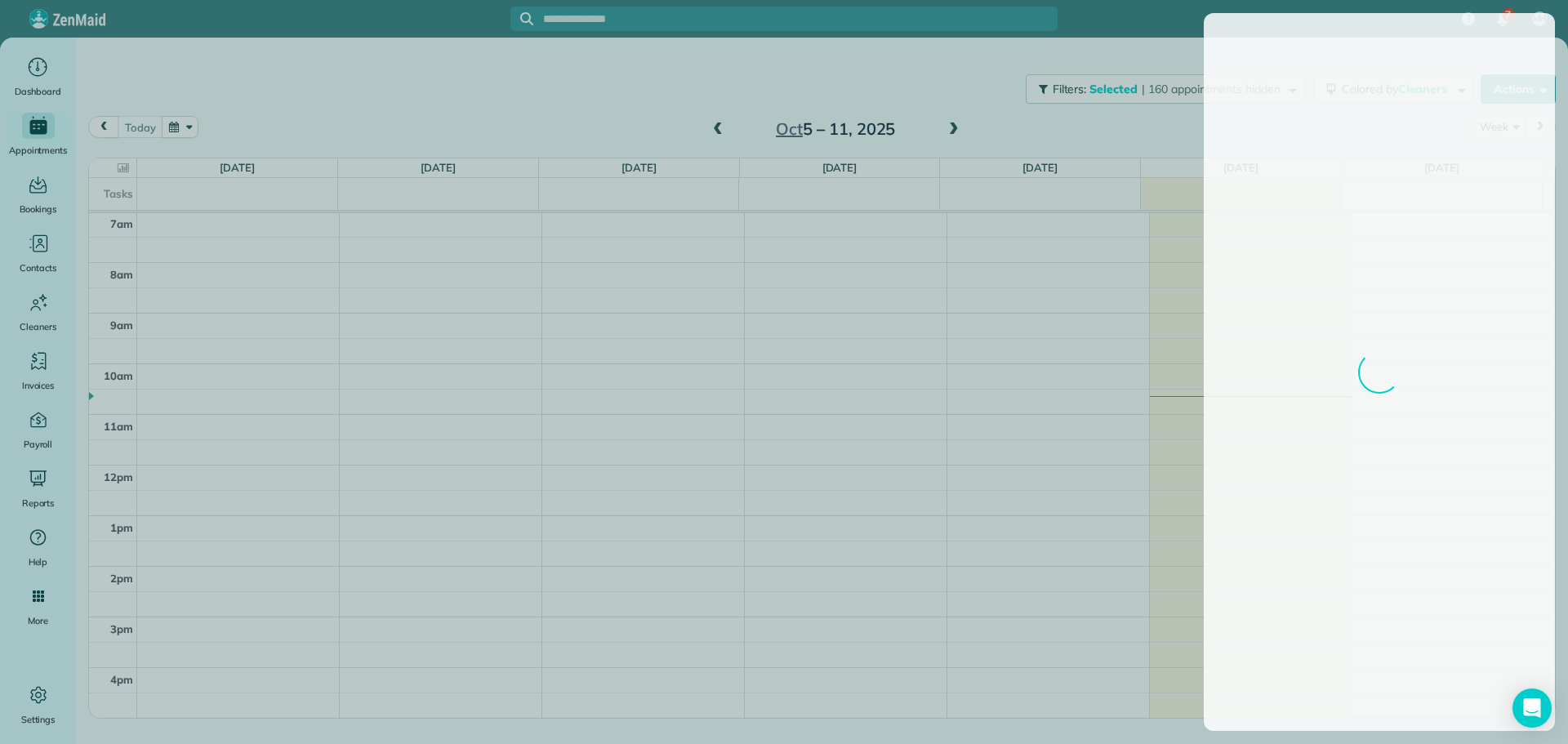
click at [1153, 113] on div at bounding box center [784, 372] width 1568 height 744
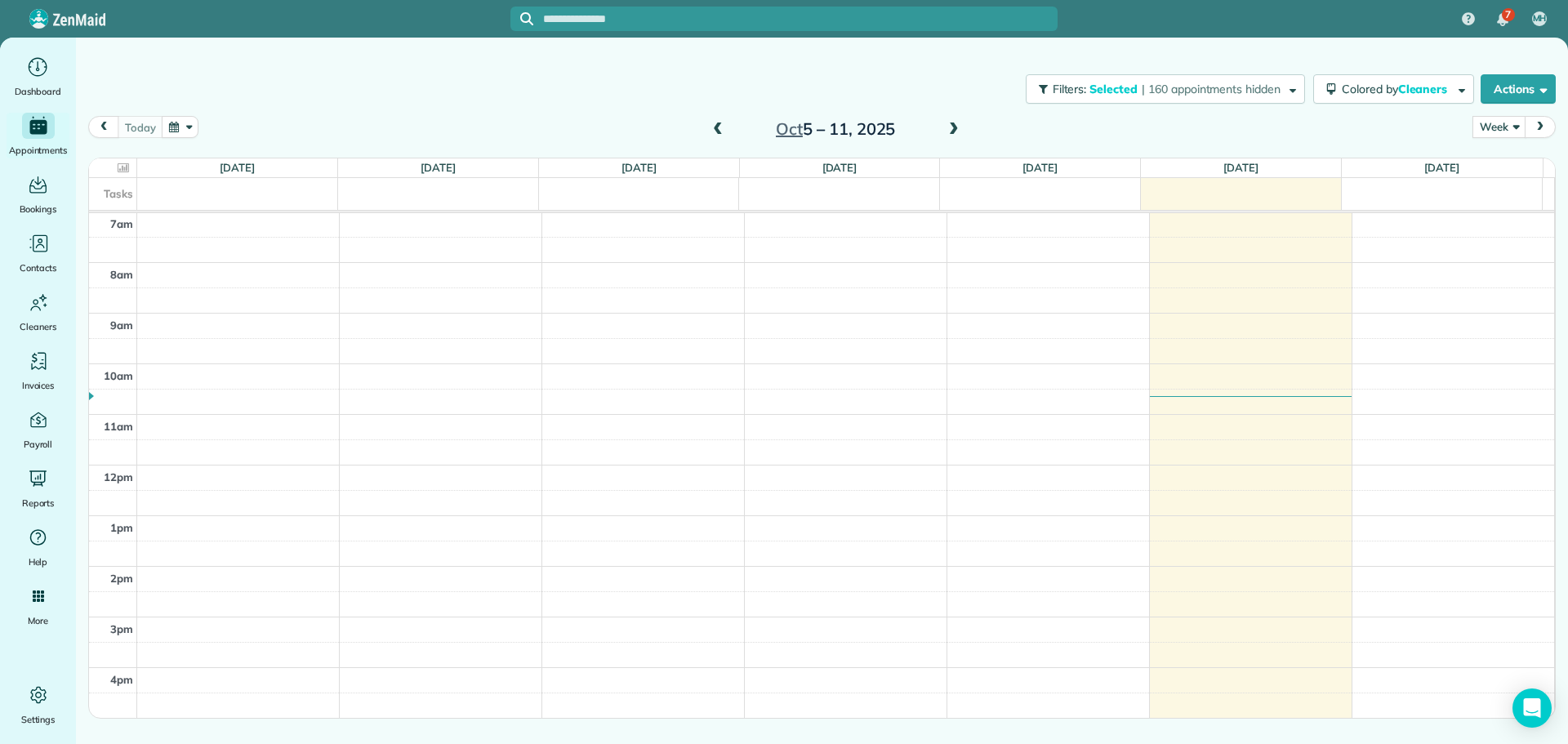
click at [952, 119] on span at bounding box center [953, 130] width 18 height 24
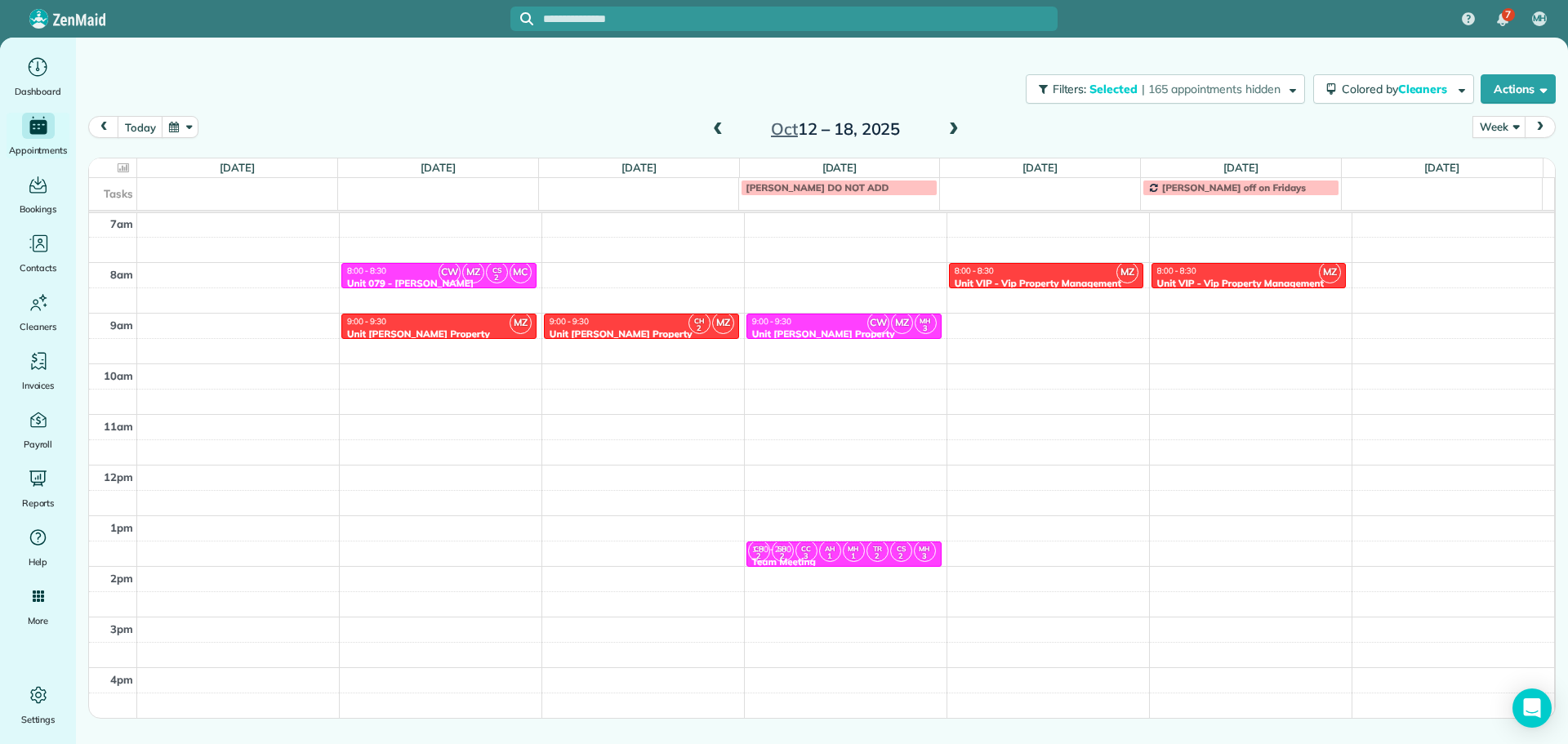
click at [718, 124] on span at bounding box center [718, 130] width 18 height 15
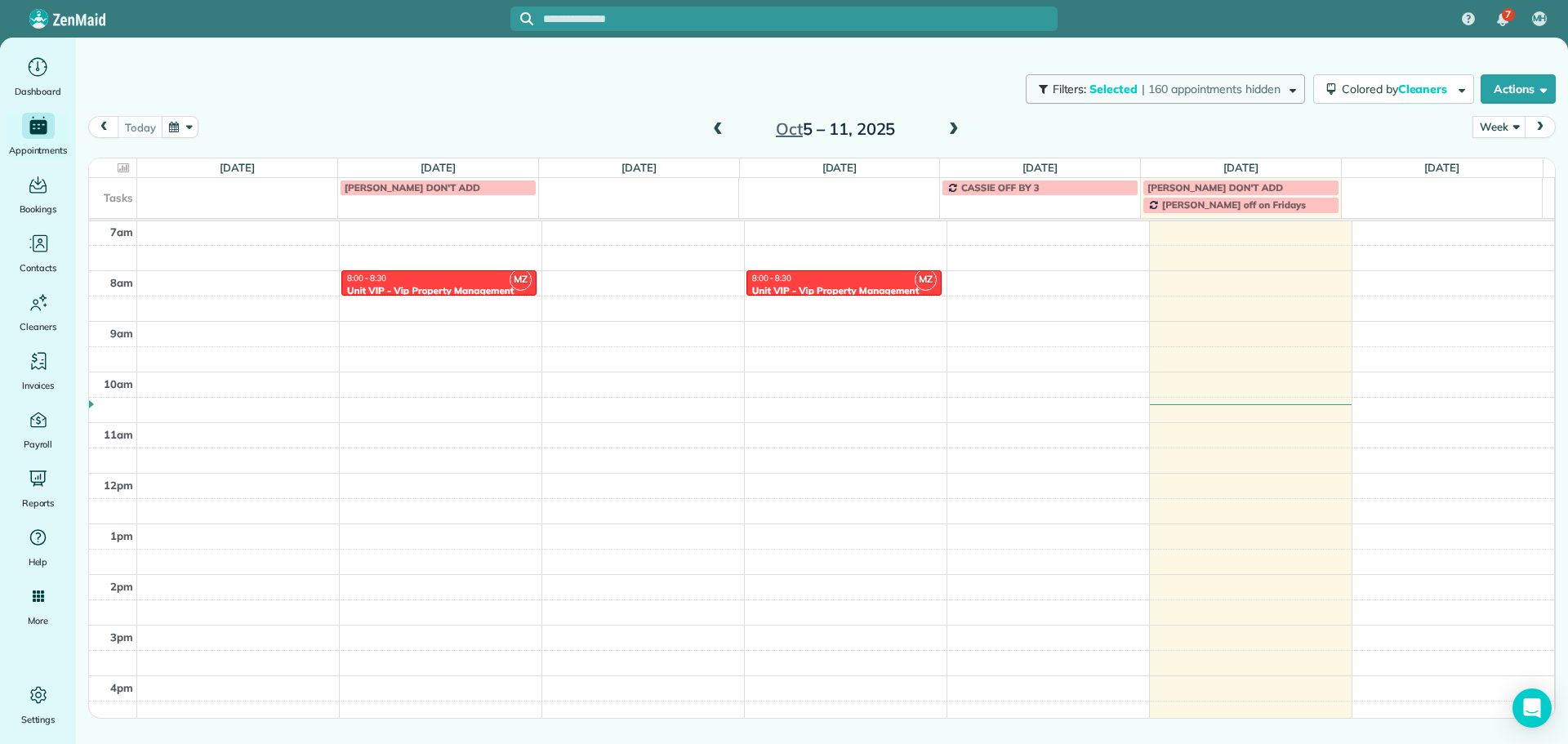
click at [1195, 93] on span "| 160 appointments hidden" at bounding box center [1211, 89] width 139 height 15
click at [1262, 95] on span "| 160 appointments hidden" at bounding box center [1211, 89] width 139 height 15
click at [1212, 108] on div "Filters: Selected | 160 appointments hidden Colored by Cleaners Color by Cleane…" at bounding box center [822, 89] width 1492 height 54
click at [1277, 95] on span "Filters: Selected | 160 appointments hidden" at bounding box center [1167, 89] width 233 height 15
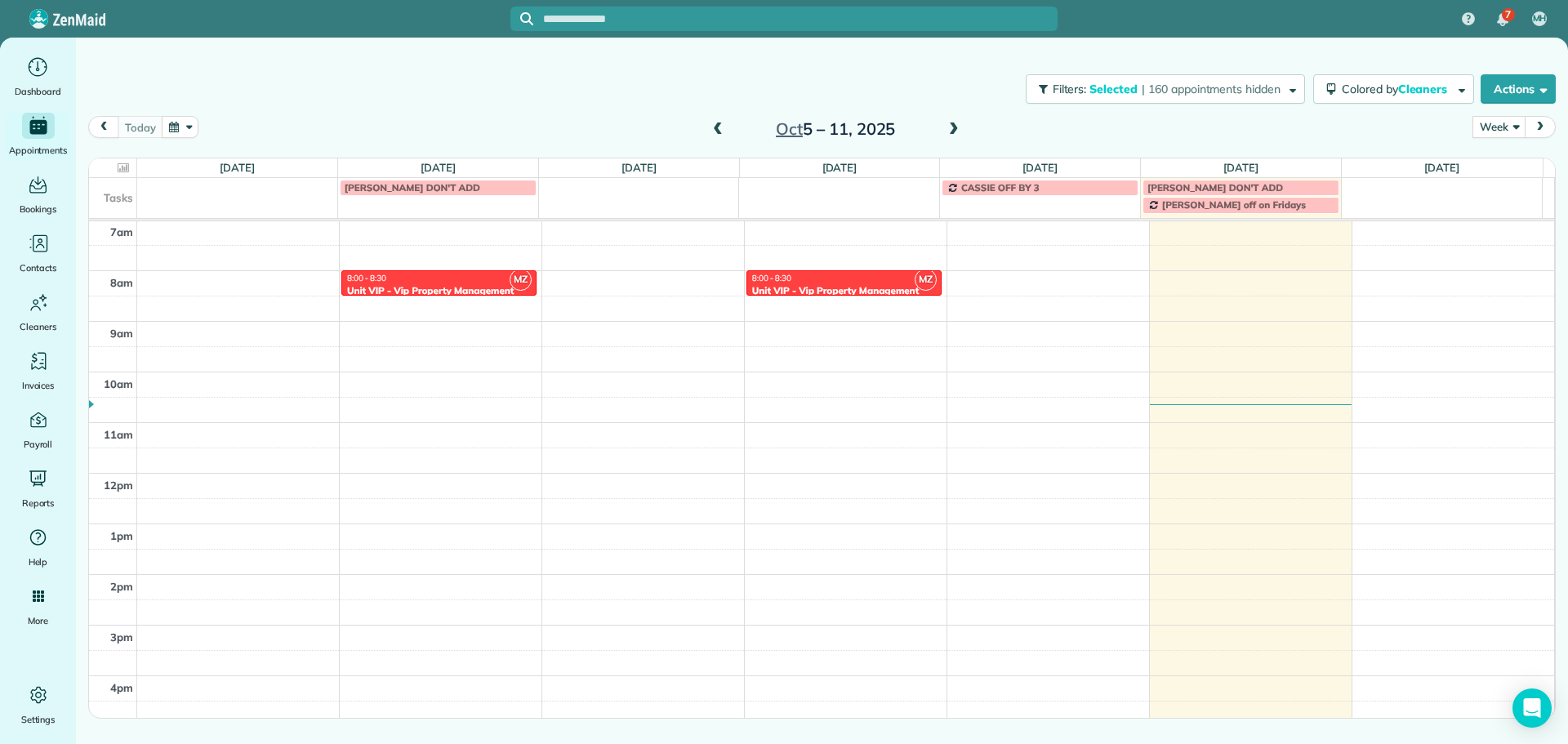
click at [950, 81] on div "Filters: Selected | 160 appointments hidden Colored by Cleaners Color by Cleane…" at bounding box center [822, 89] width 1492 height 54
click at [954, 119] on span at bounding box center [953, 130] width 18 height 24
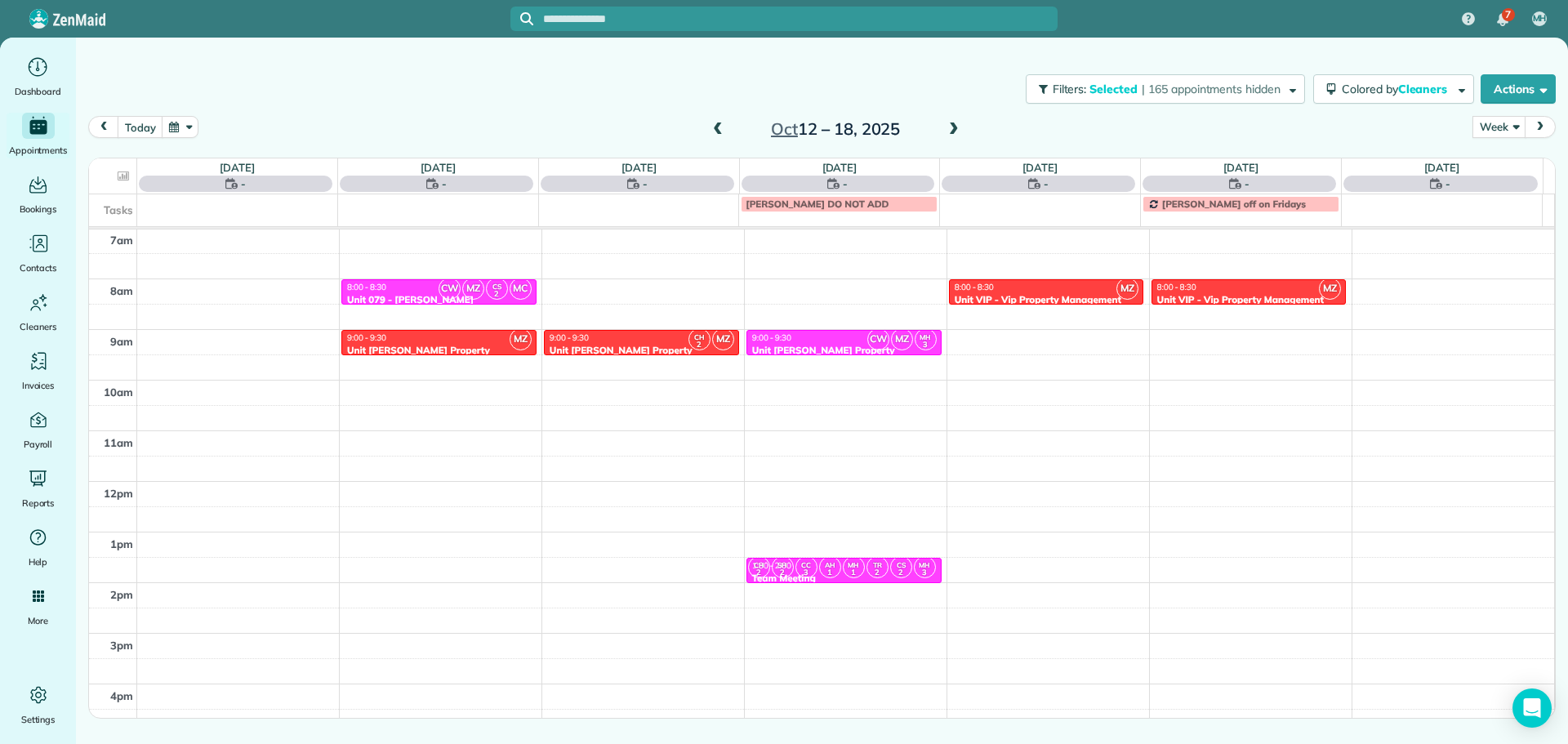
click at [722, 129] on span at bounding box center [718, 130] width 18 height 15
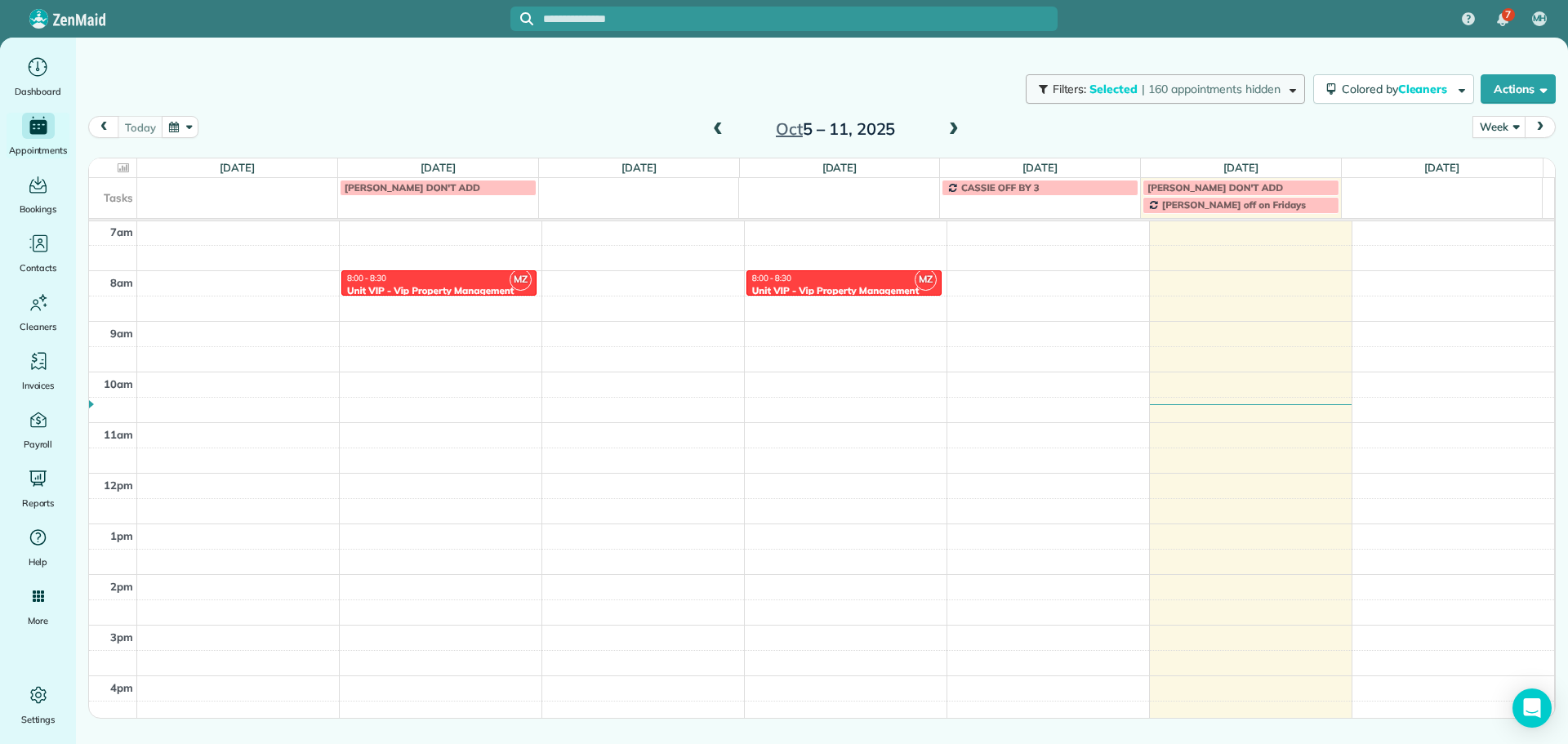
click at [1227, 93] on span "| 160 appointments hidden" at bounding box center [1211, 89] width 139 height 15
click at [1292, 97] on button "Filters: Selected | 160 appointments hidden" at bounding box center [1165, 89] width 280 height 29
click at [451, 80] on div "Filters: Selected | 160 appointments hidden Colored by Cleaners Color by Cleane…" at bounding box center [822, 89] width 1492 height 54
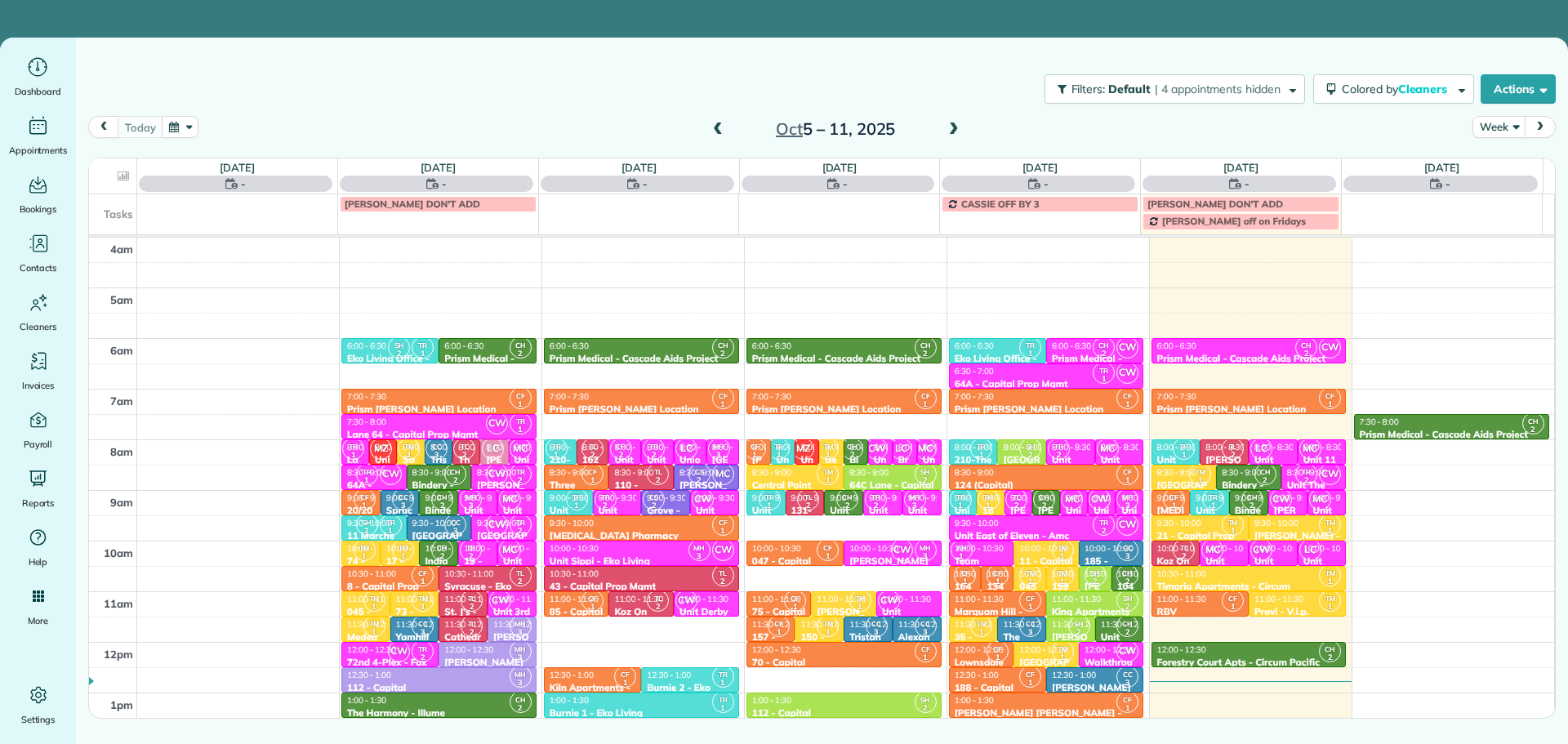
scroll to position [153, 0]
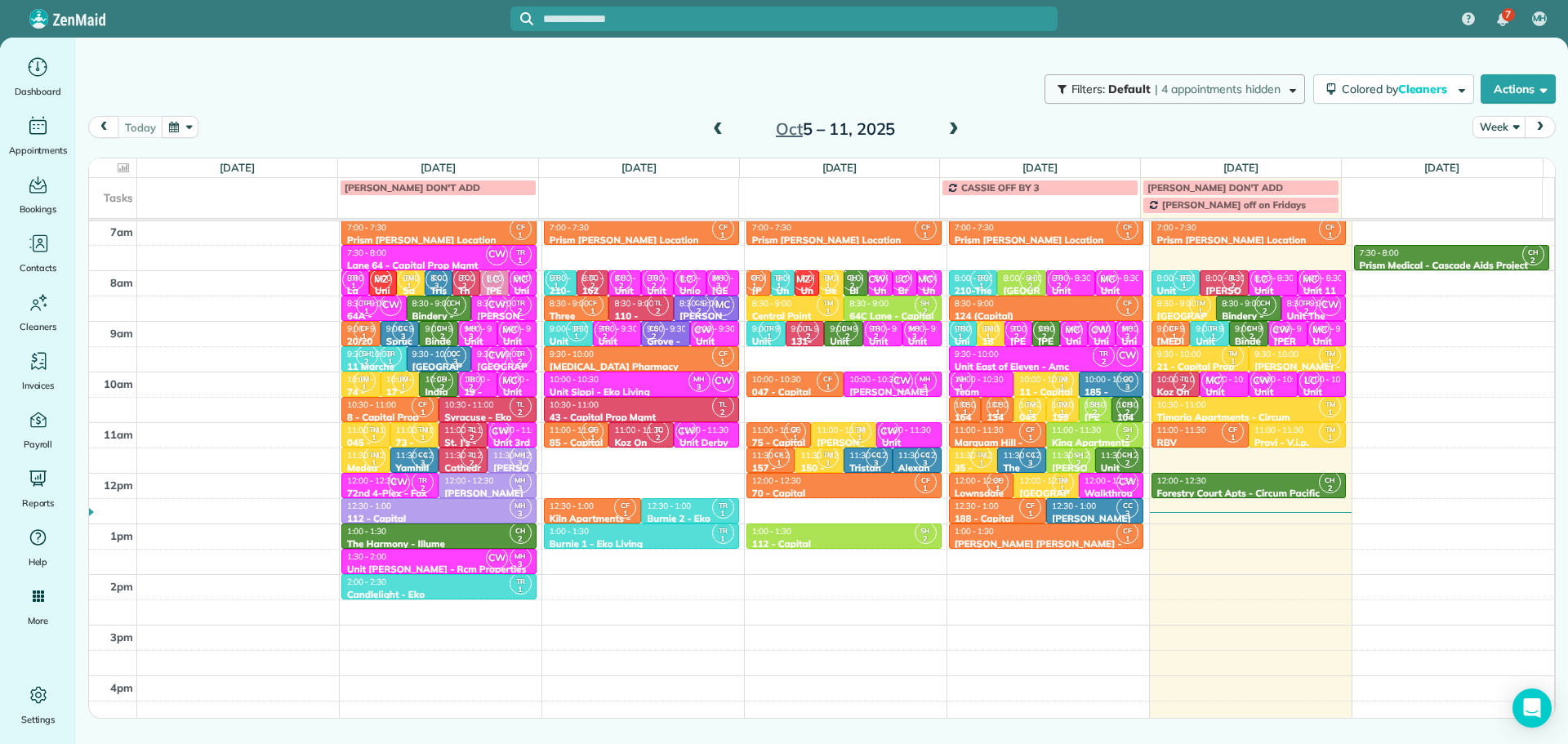
click at [1175, 85] on span "| 4 appointments hidden" at bounding box center [1216, 89] width 126 height 15
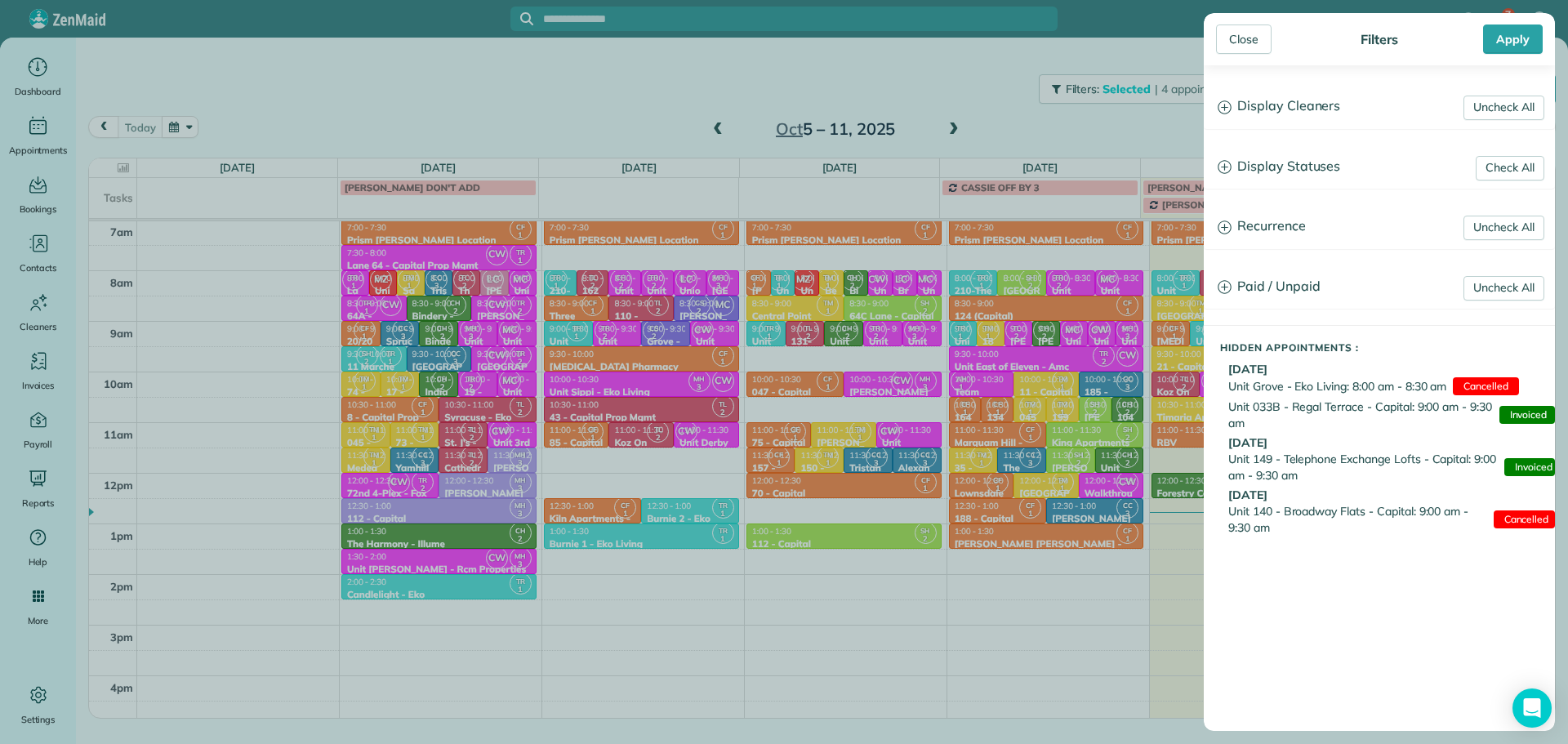
click at [1053, 366] on div "Close Filters Apply Uncheck All Display Cleaners Christina Wright-German Cassie…" at bounding box center [784, 372] width 1568 height 744
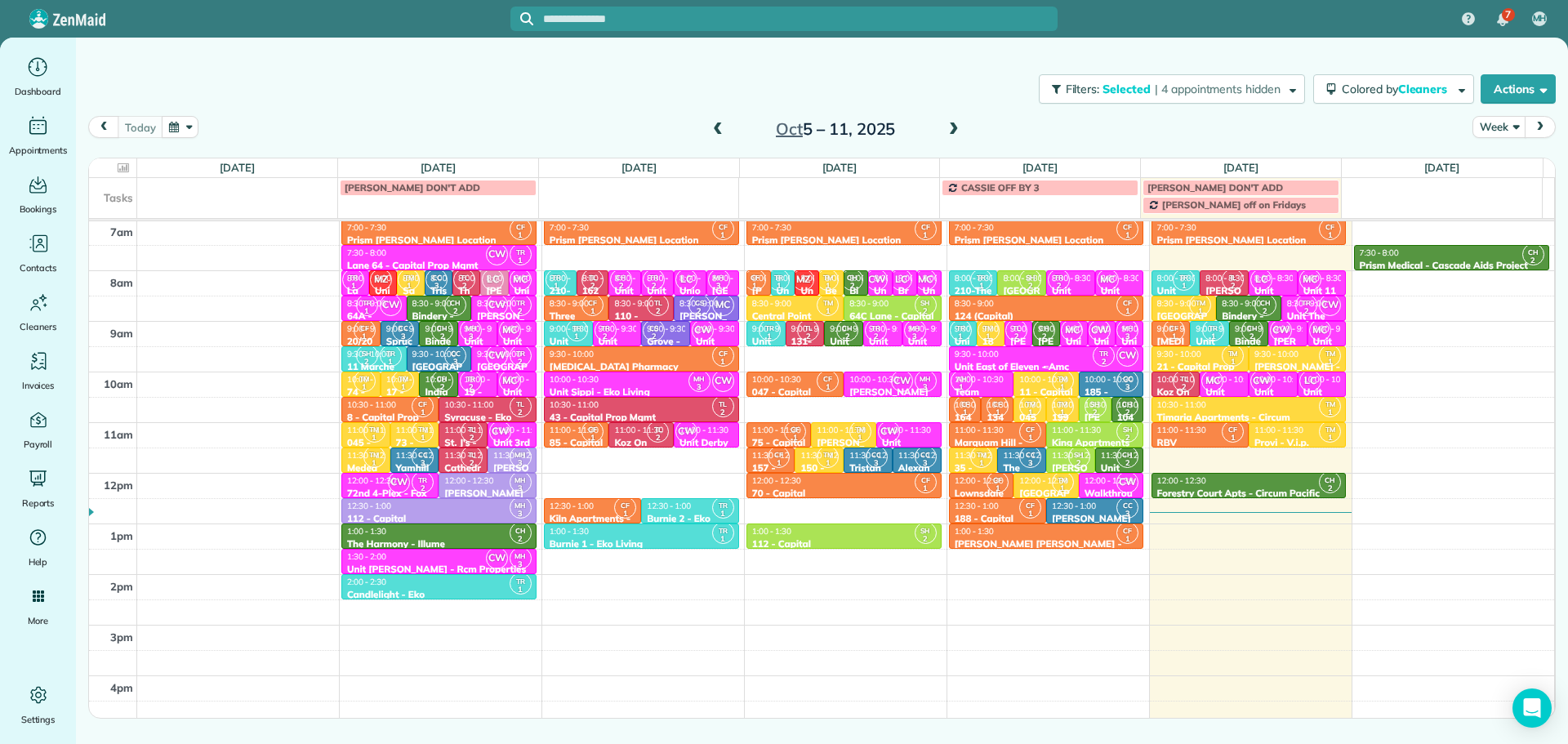
click at [1044, 361] on div "Unit East of Eleven - Amc" at bounding box center [1046, 367] width 185 height 12
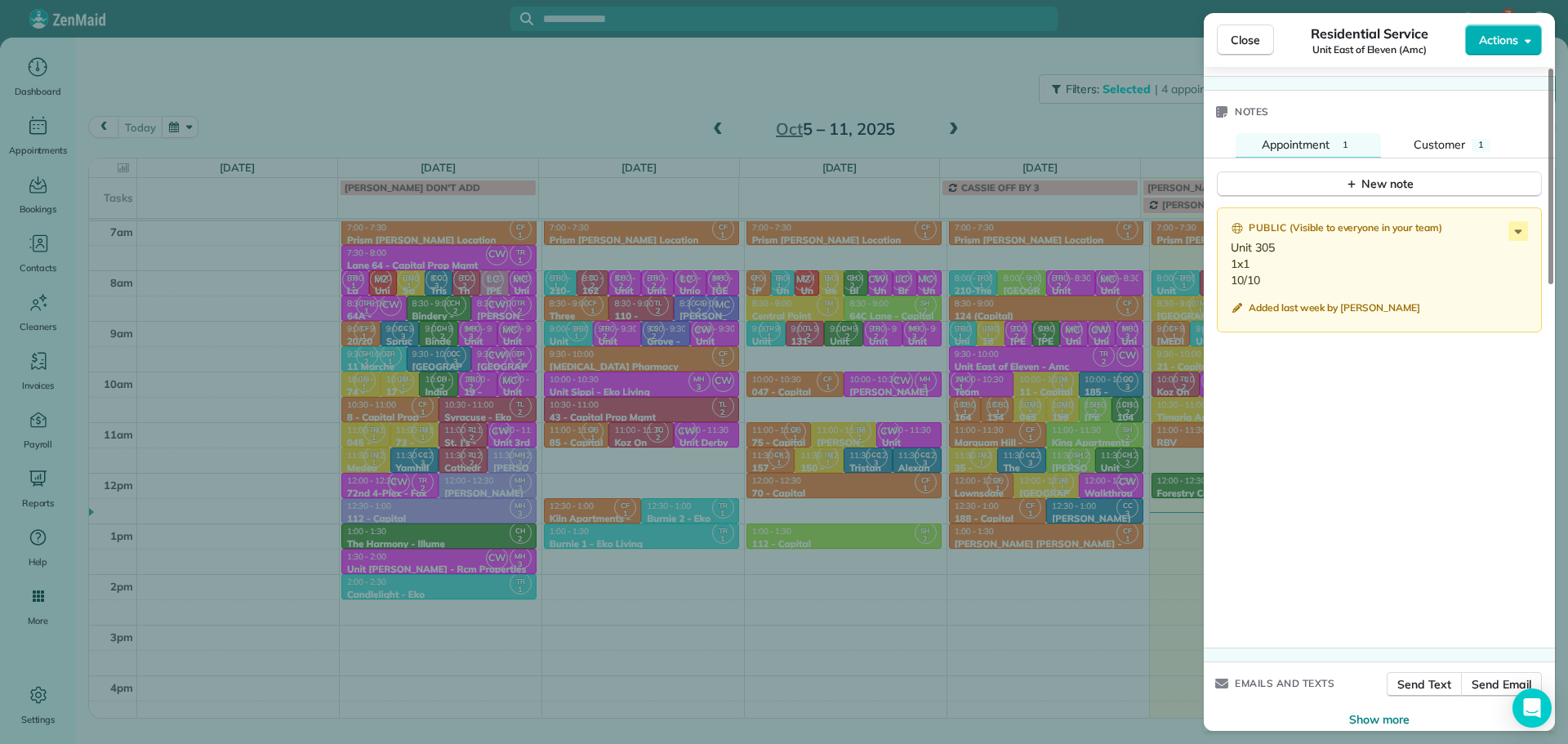
scroll to position [1369, 0]
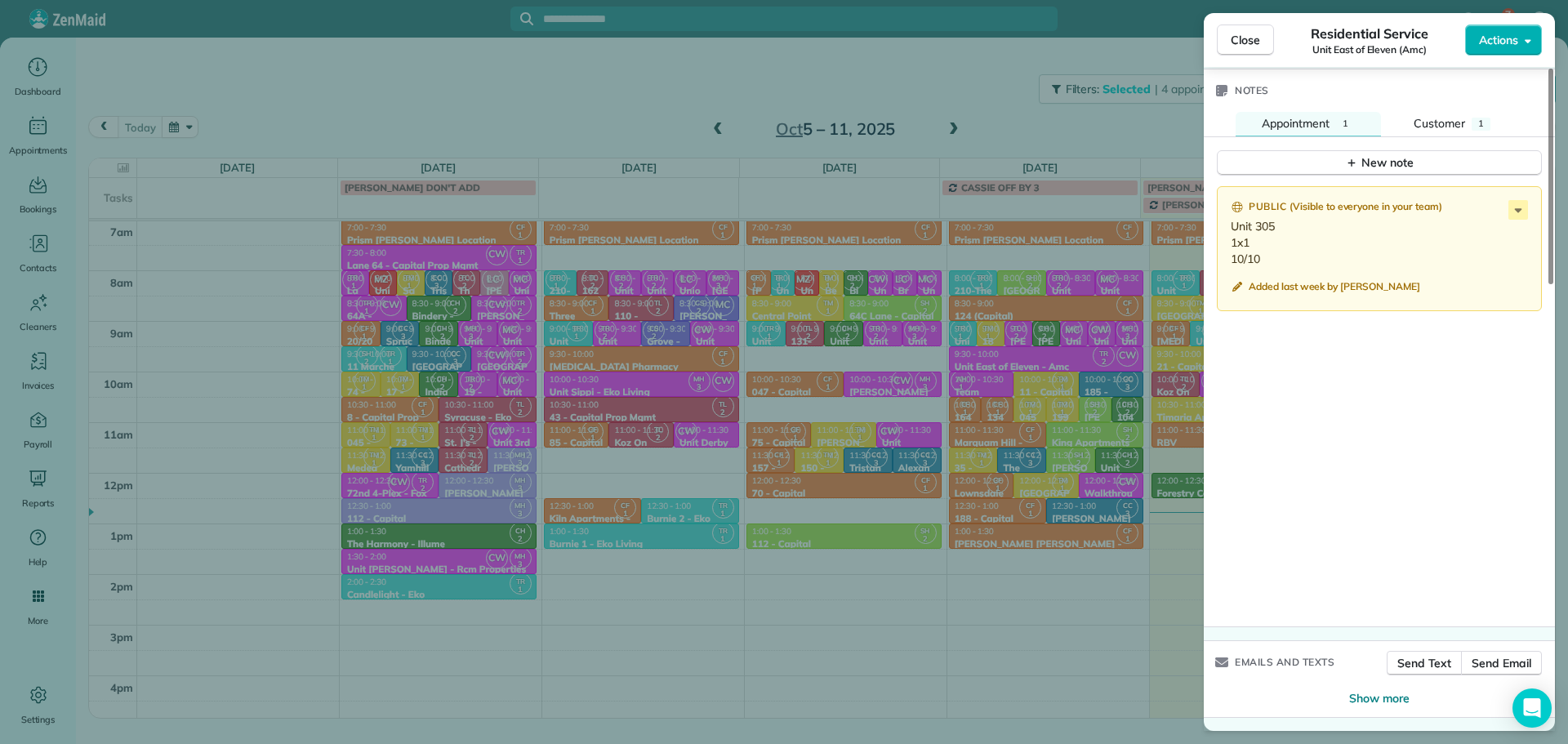
click at [1013, 356] on div "Close Residential Service Unit East of Eleven (Amc) Actions Status Active Unit …" at bounding box center [784, 372] width 1568 height 744
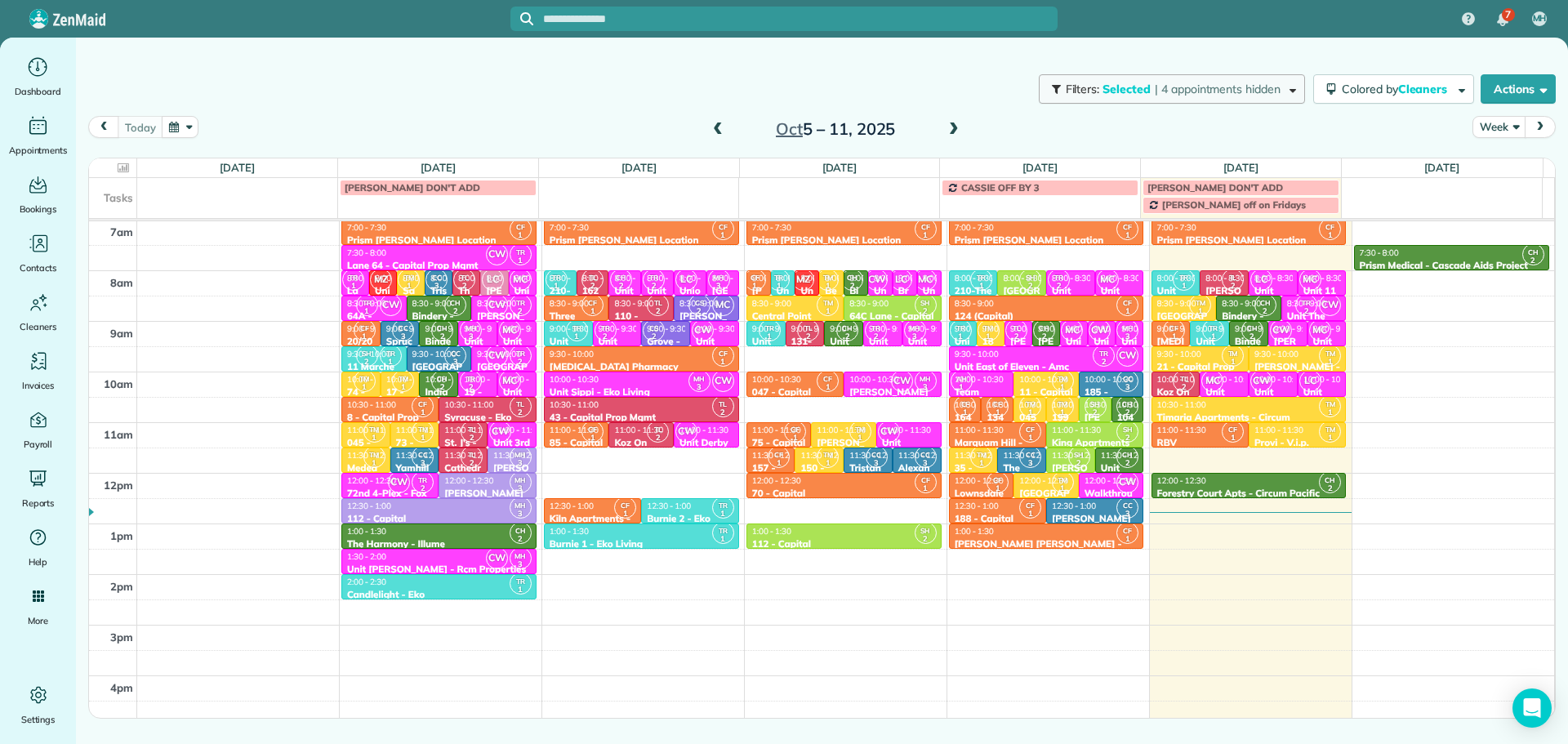
click at [1200, 90] on span "| 4 appointments hidden" at bounding box center [1216, 89] width 126 height 15
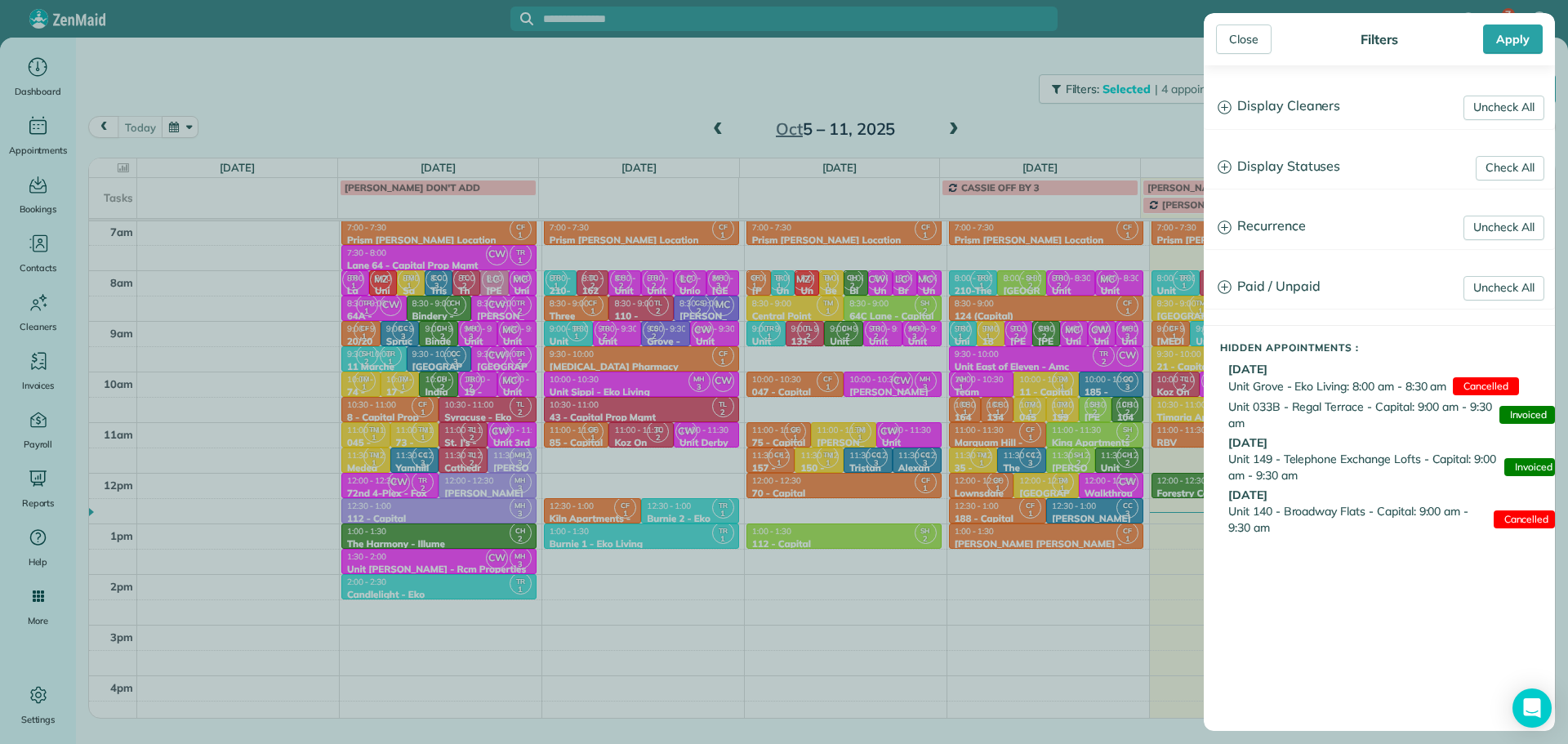
click at [1295, 119] on h3 "Display Cleaners" at bounding box center [1379, 106] width 350 height 42
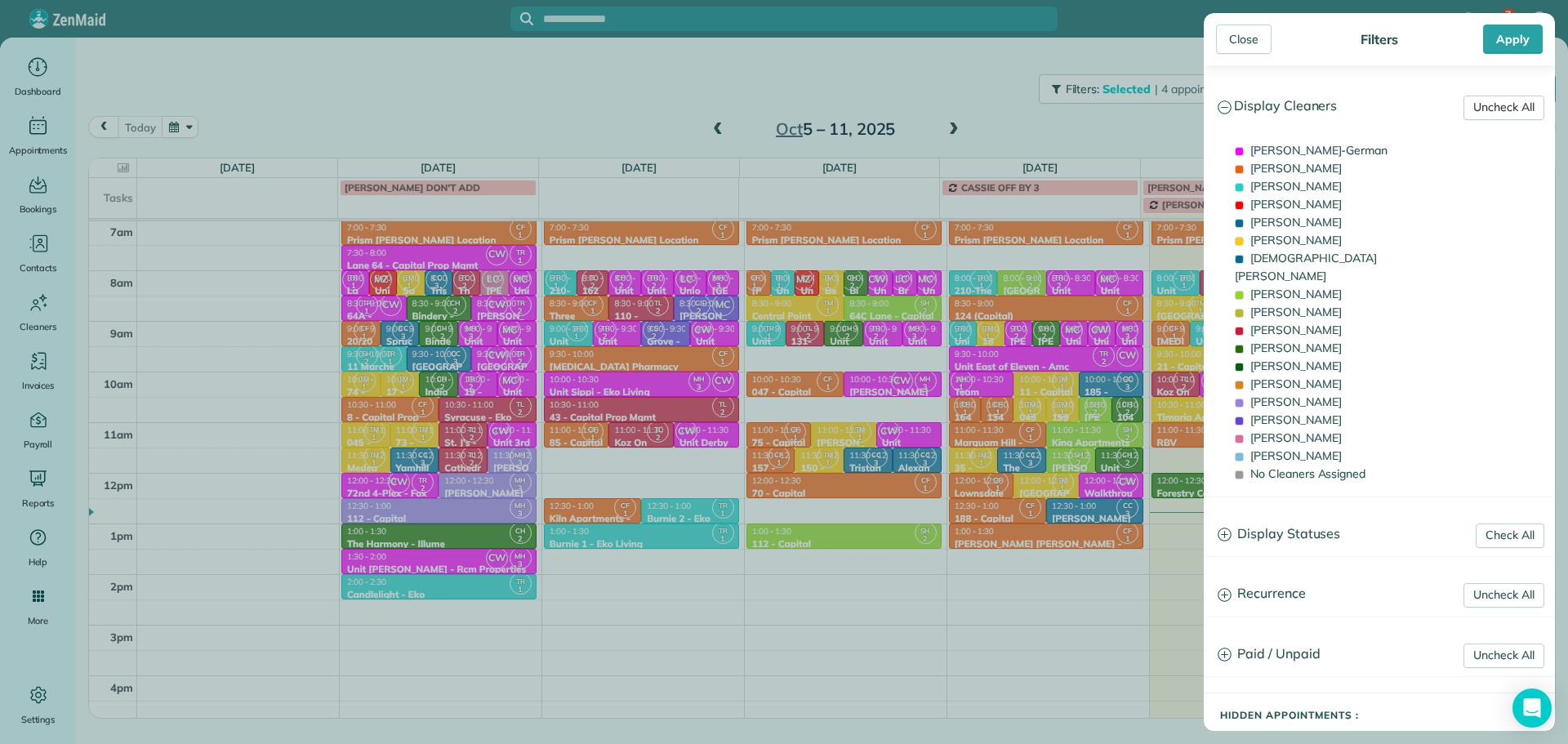
click at [1472, 104] on link "Uncheck All" at bounding box center [1503, 107] width 81 height 24
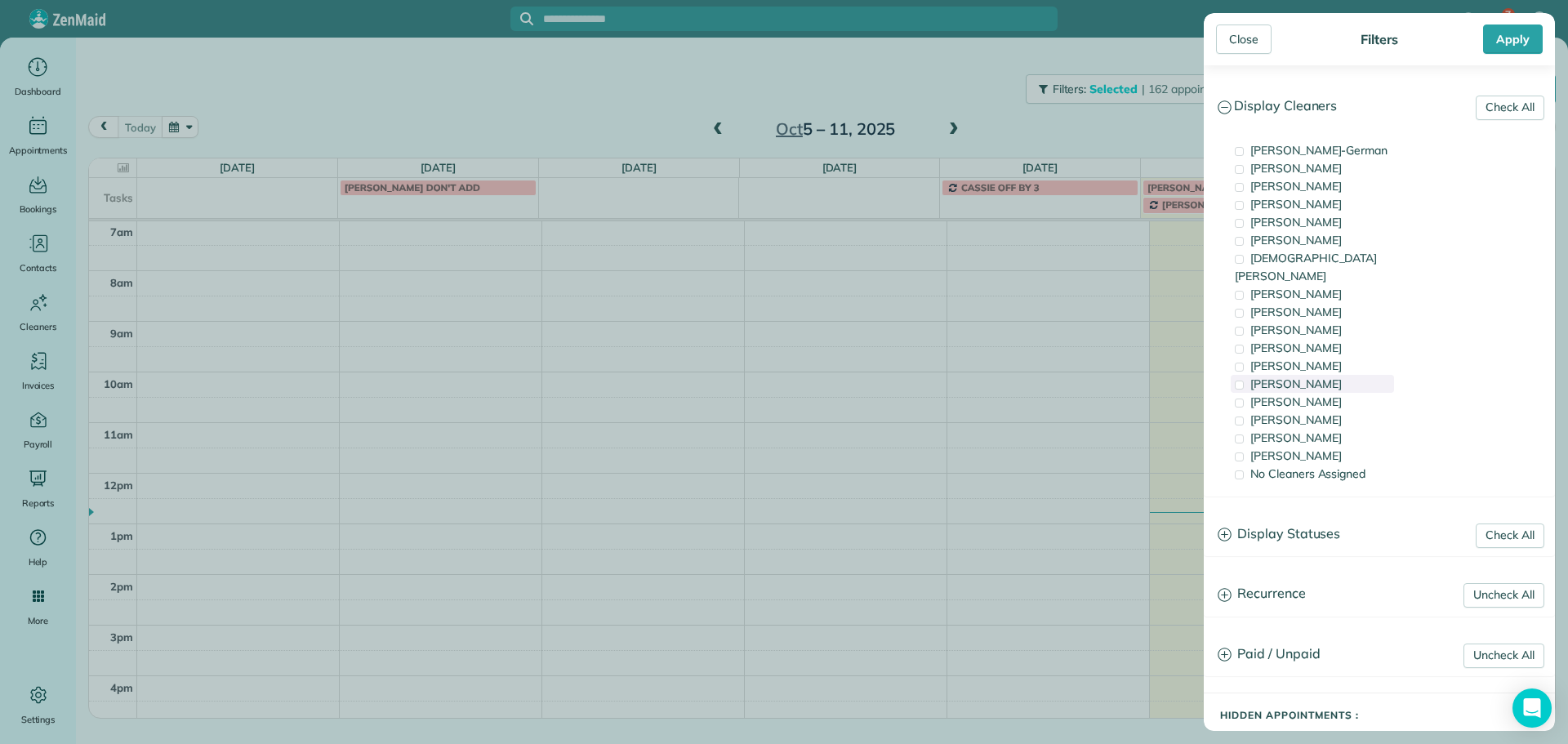
click at [1297, 376] on span "[PERSON_NAME]" at bounding box center [1296, 383] width 92 height 15
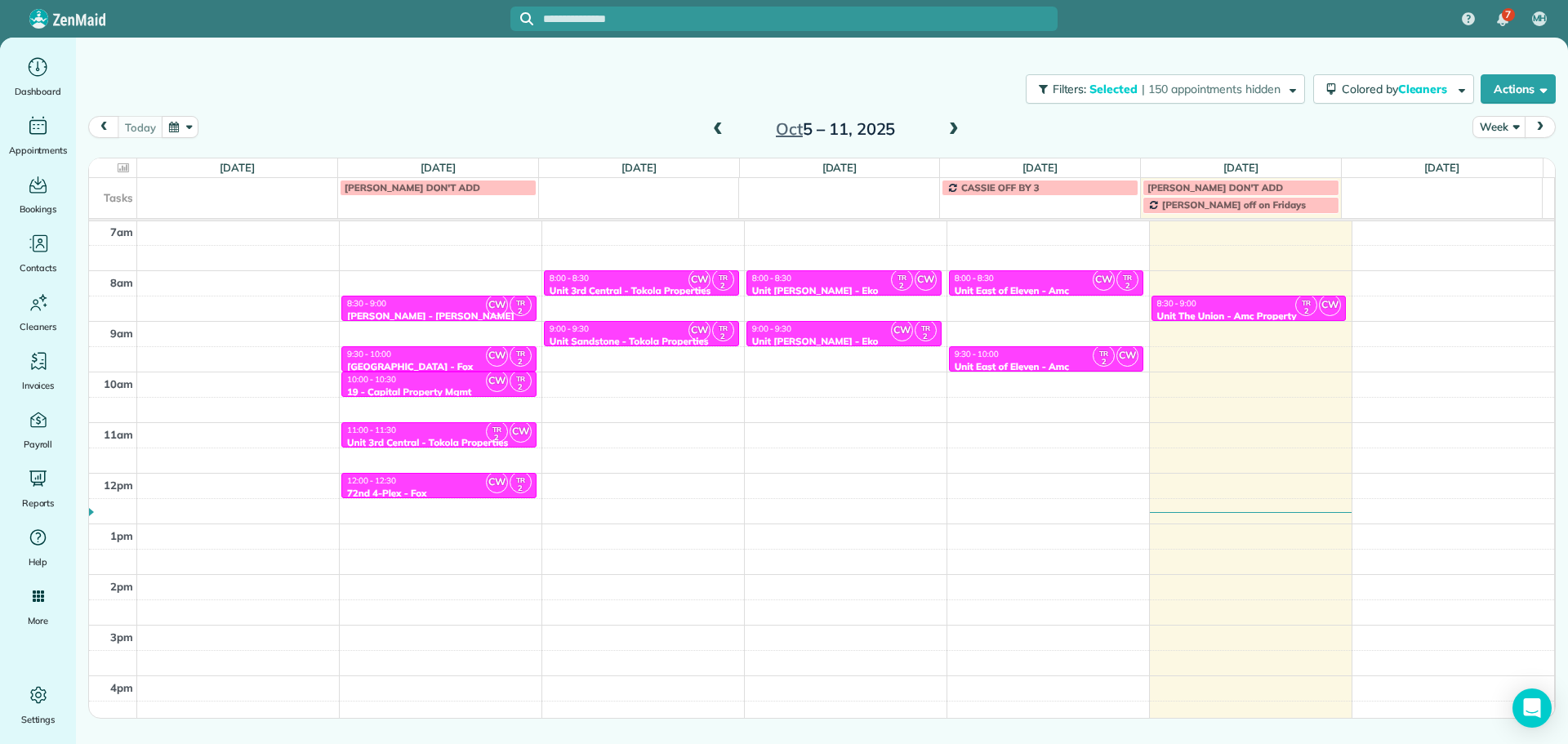
click at [1028, 279] on div "Close Filters Apply Check All Display Cleaners [PERSON_NAME]-German [PERSON_NAM…" at bounding box center [784, 372] width 1568 height 744
click at [1028, 279] on div "8:00 - 8:30" at bounding box center [1046, 278] width 185 height 11
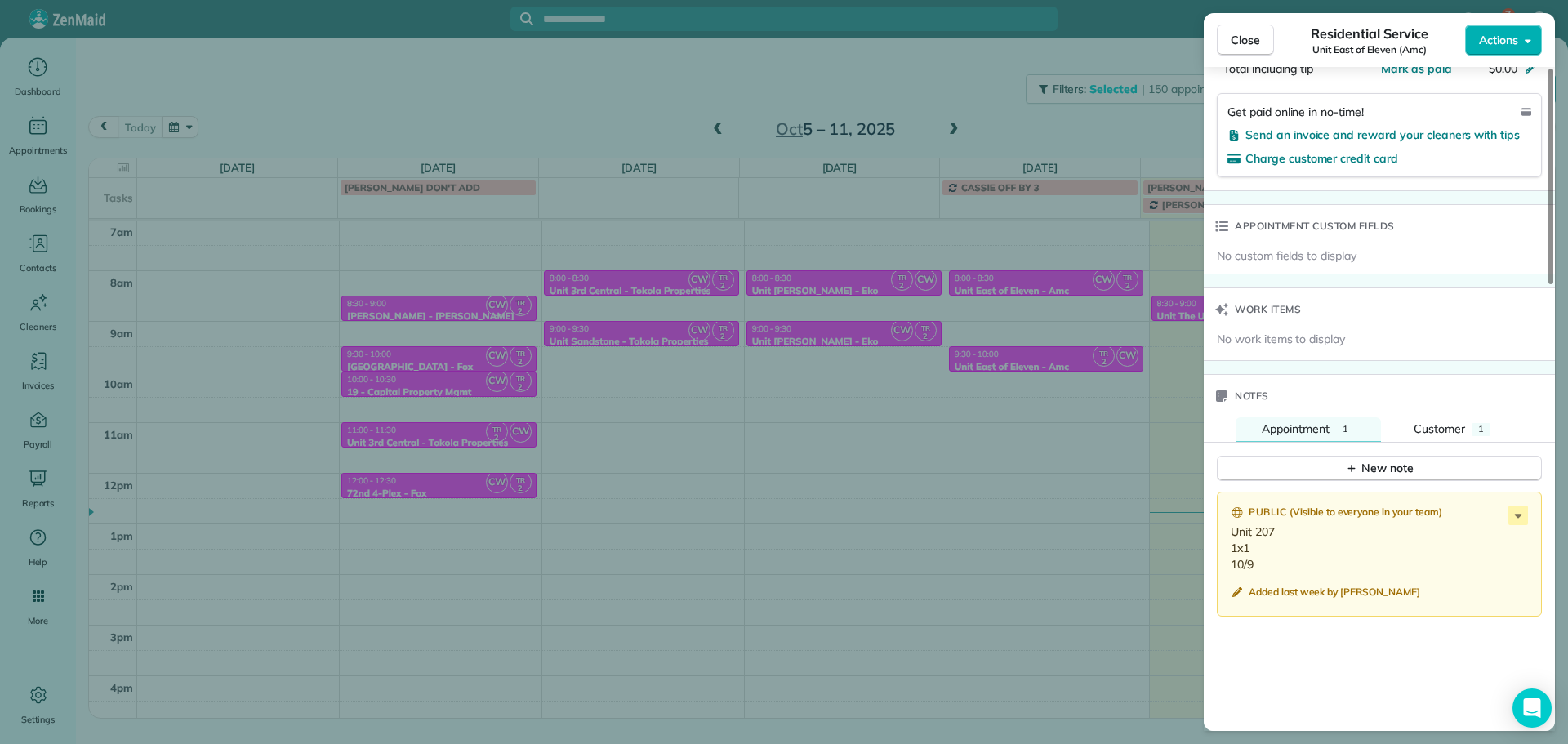
scroll to position [1225, 0]
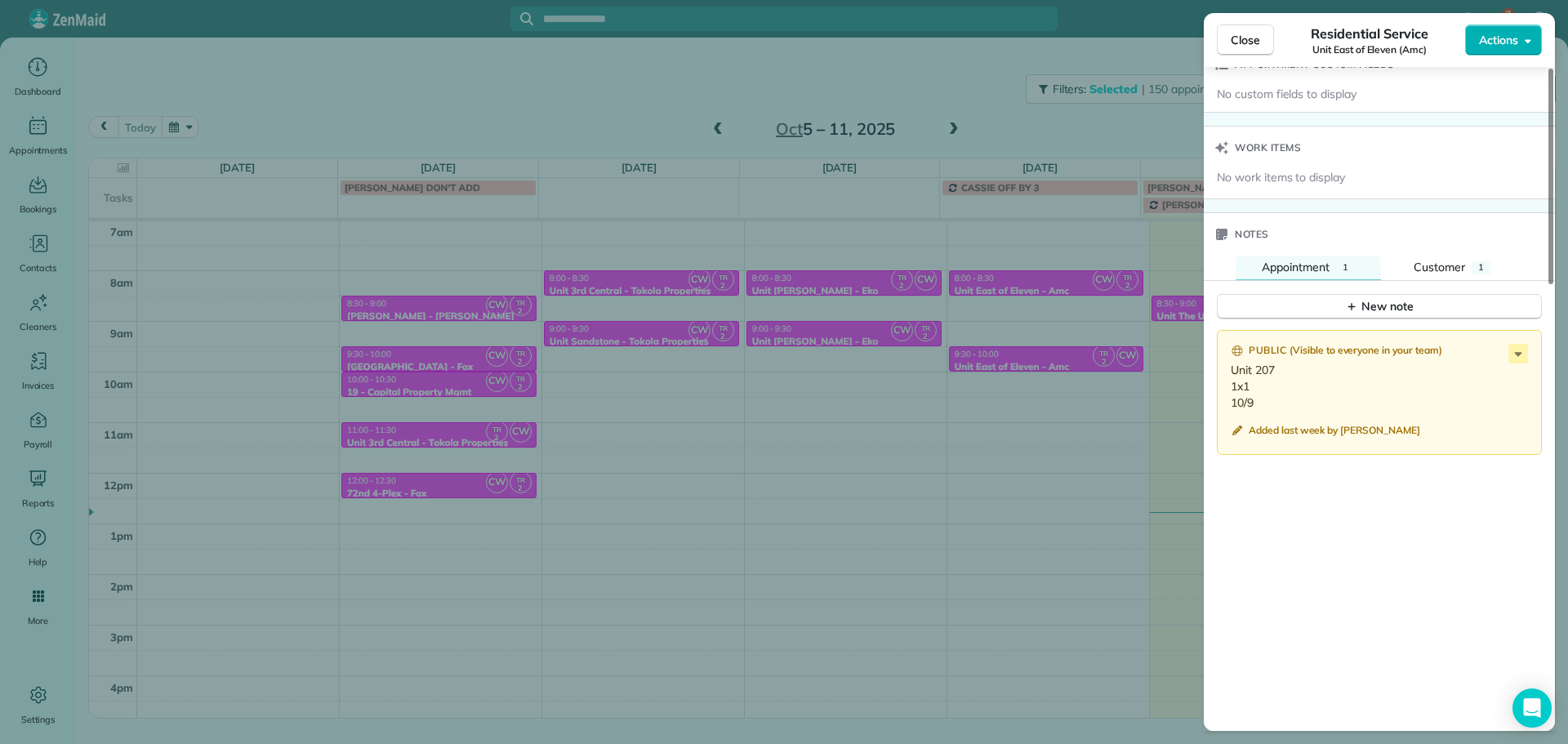
click at [1009, 350] on div "Close Residential Service Unit East of Eleven (Amc) Actions Status Active Unit …" at bounding box center [784, 372] width 1568 height 744
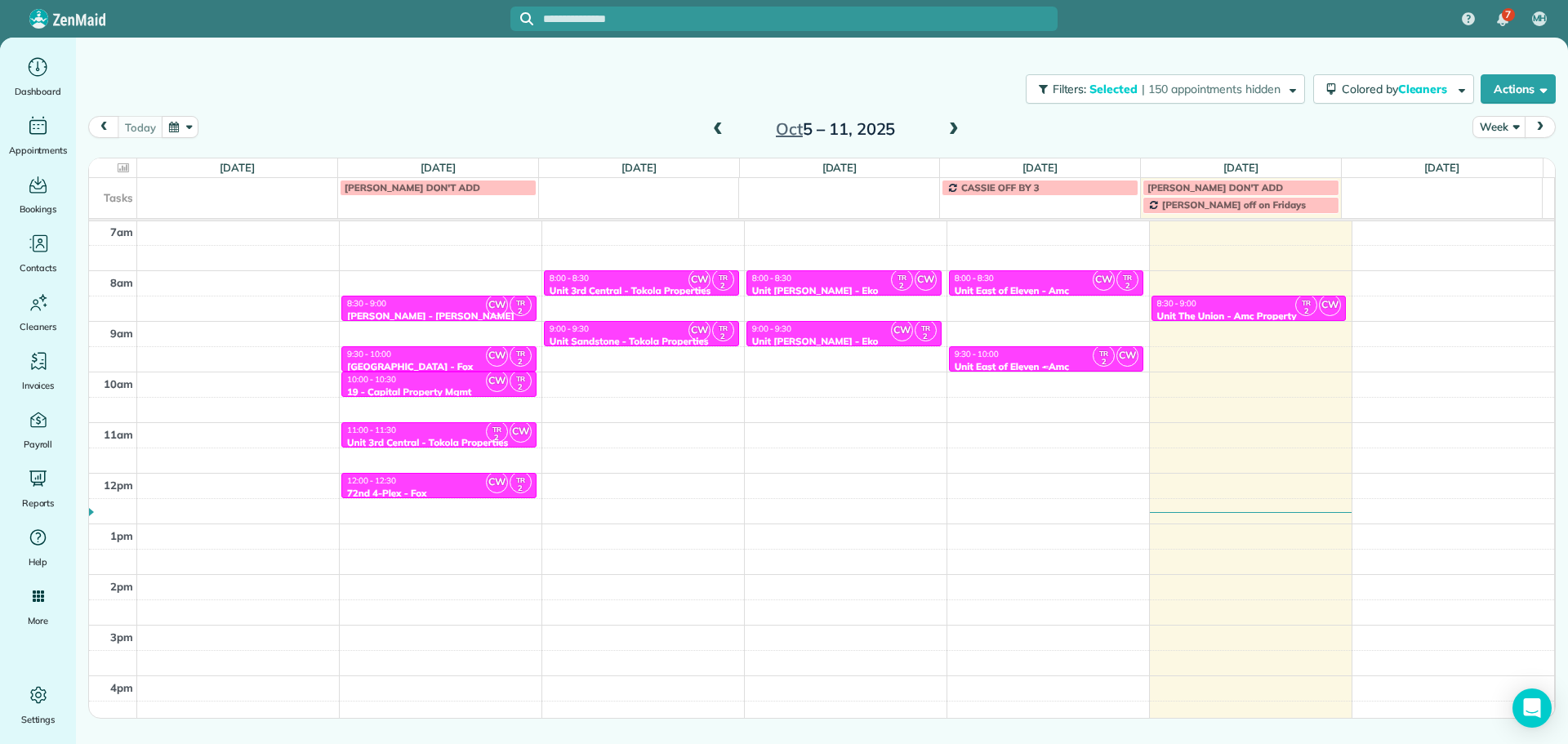
click at [1021, 363] on div "Unit East of Eleven - Amc" at bounding box center [1046, 367] width 185 height 12
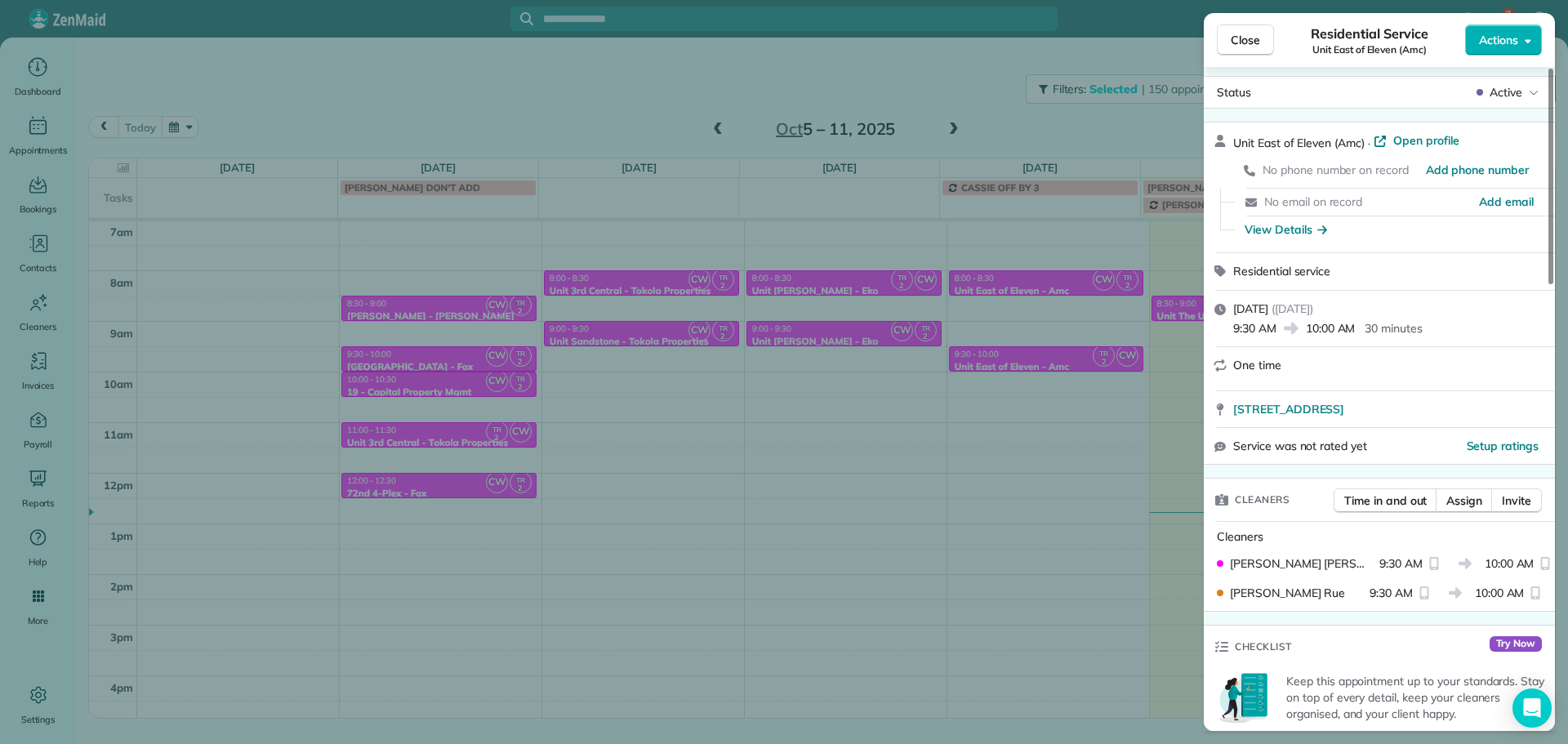
scroll to position [1, 0]
